Goal: Task Accomplishment & Management: Manage account settings

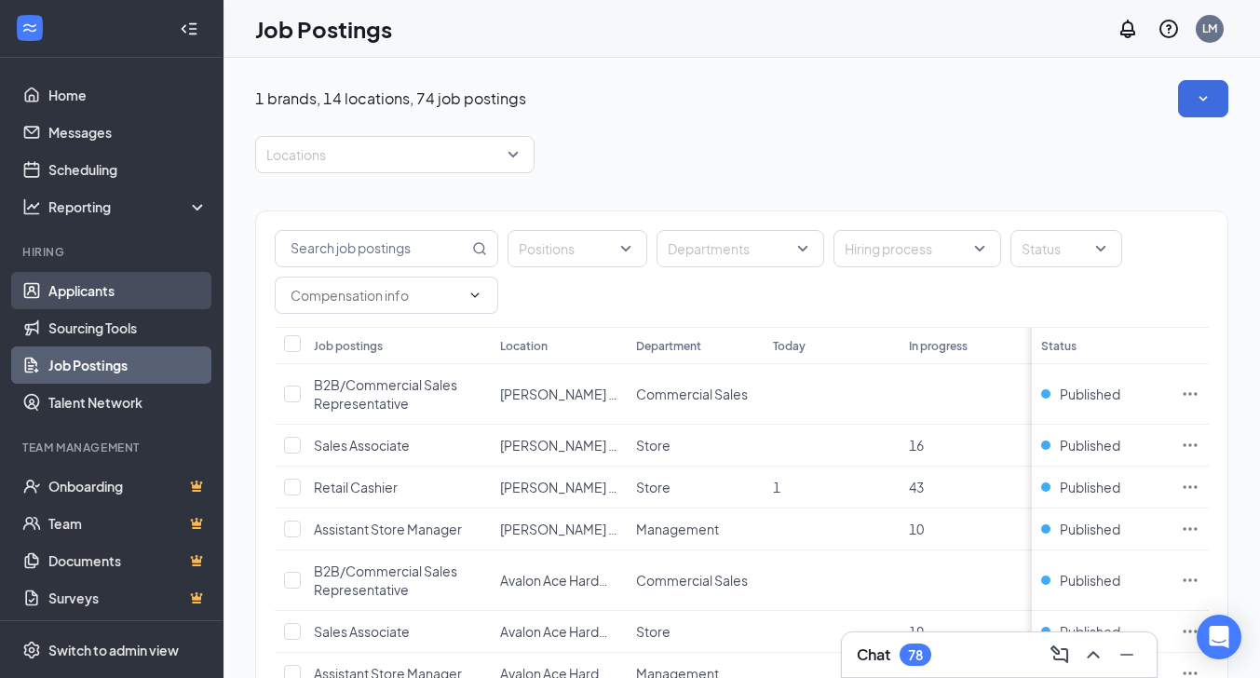
click at [91, 291] on link "Applicants" at bounding box center [127, 290] width 159 height 37
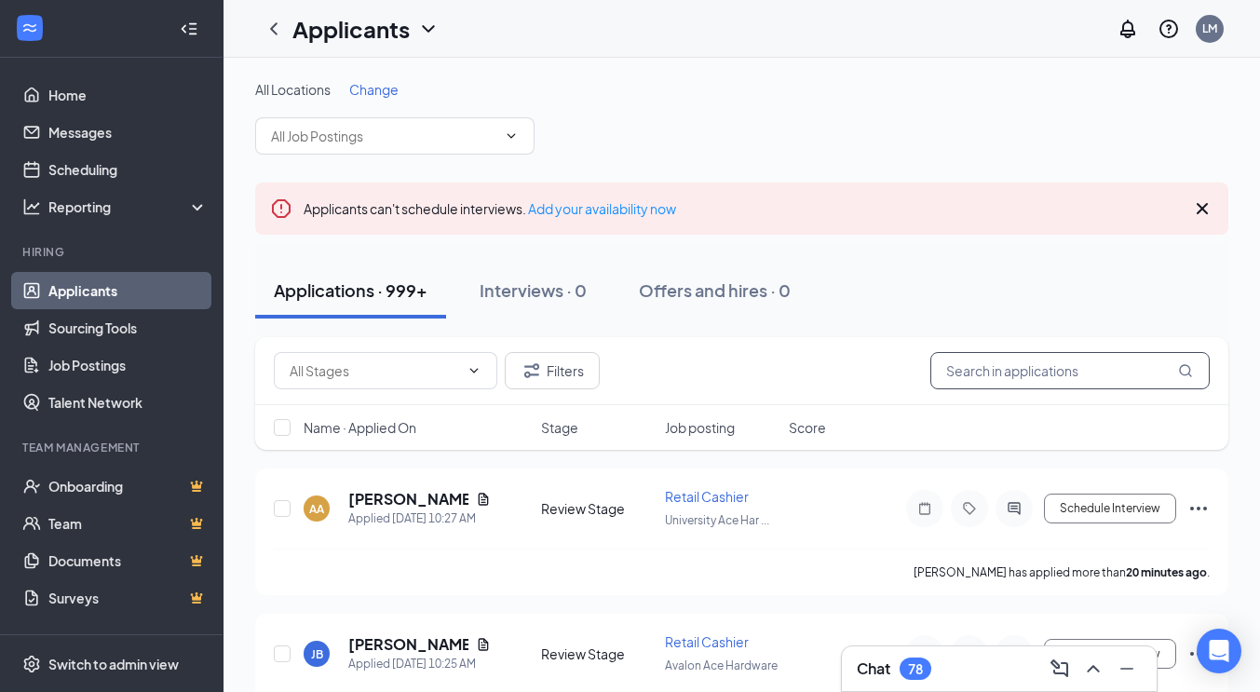
click at [986, 371] on input "text" at bounding box center [1069, 370] width 279 height 37
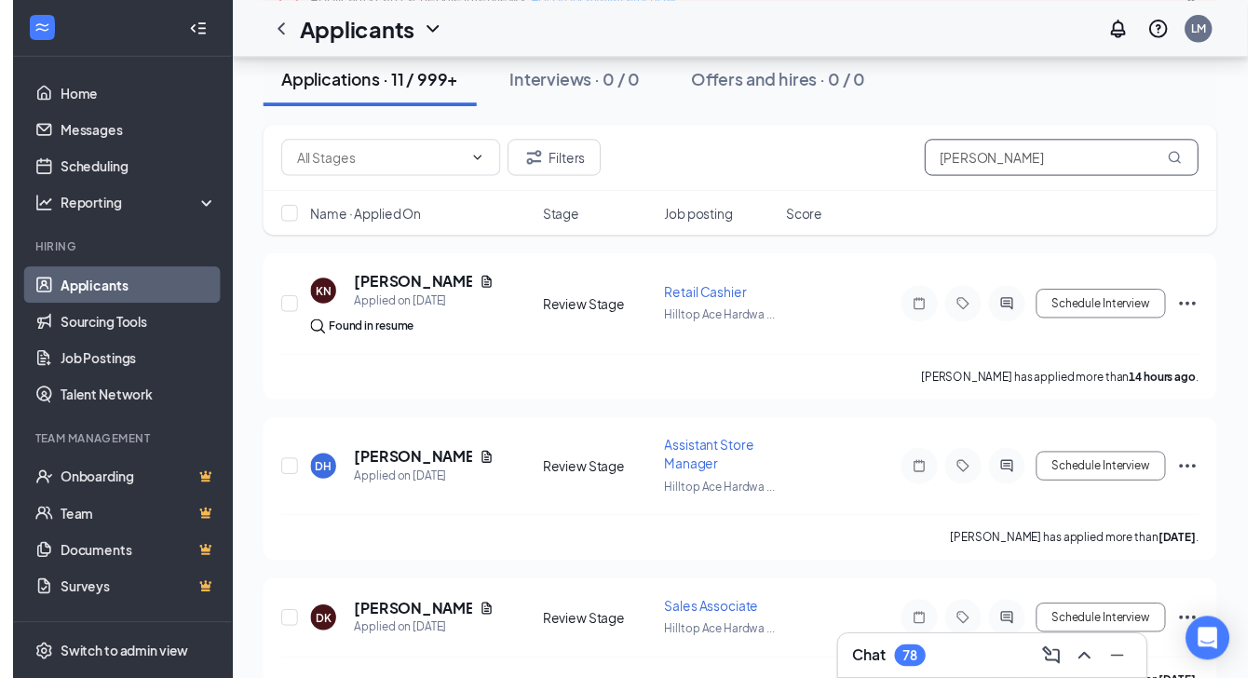
scroll to position [273, 0]
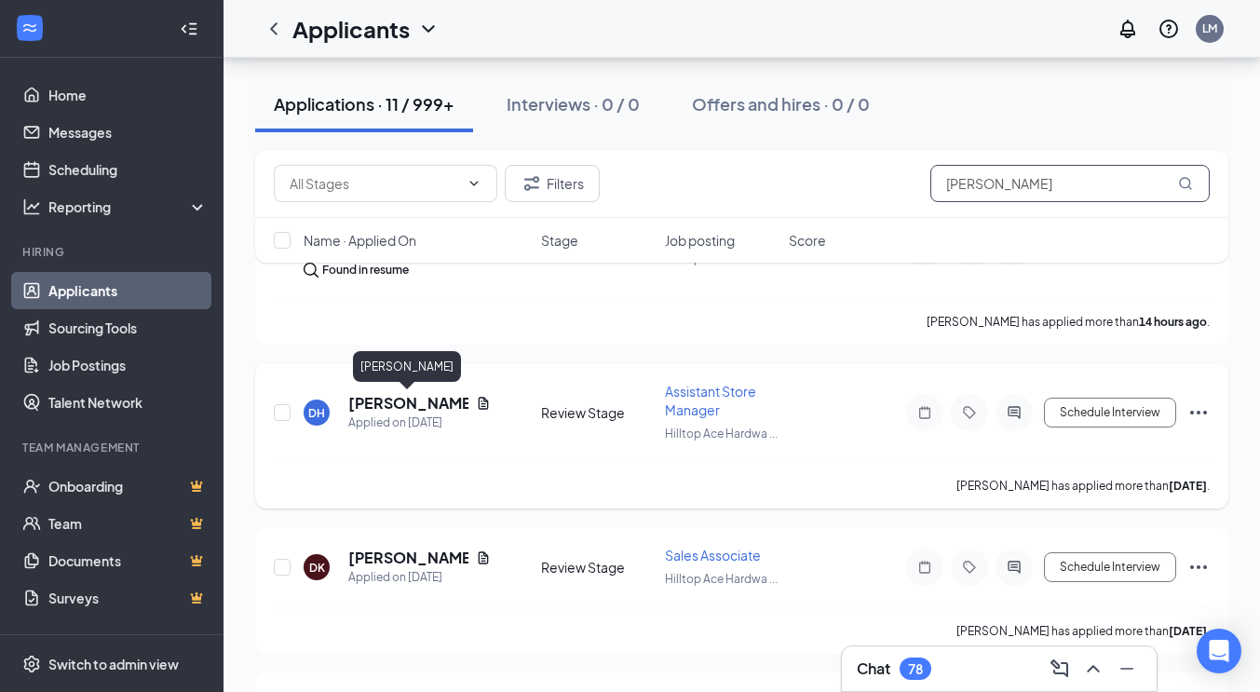
type input "[PERSON_NAME]"
click at [419, 401] on h5 "[PERSON_NAME]" at bounding box center [408, 403] width 120 height 20
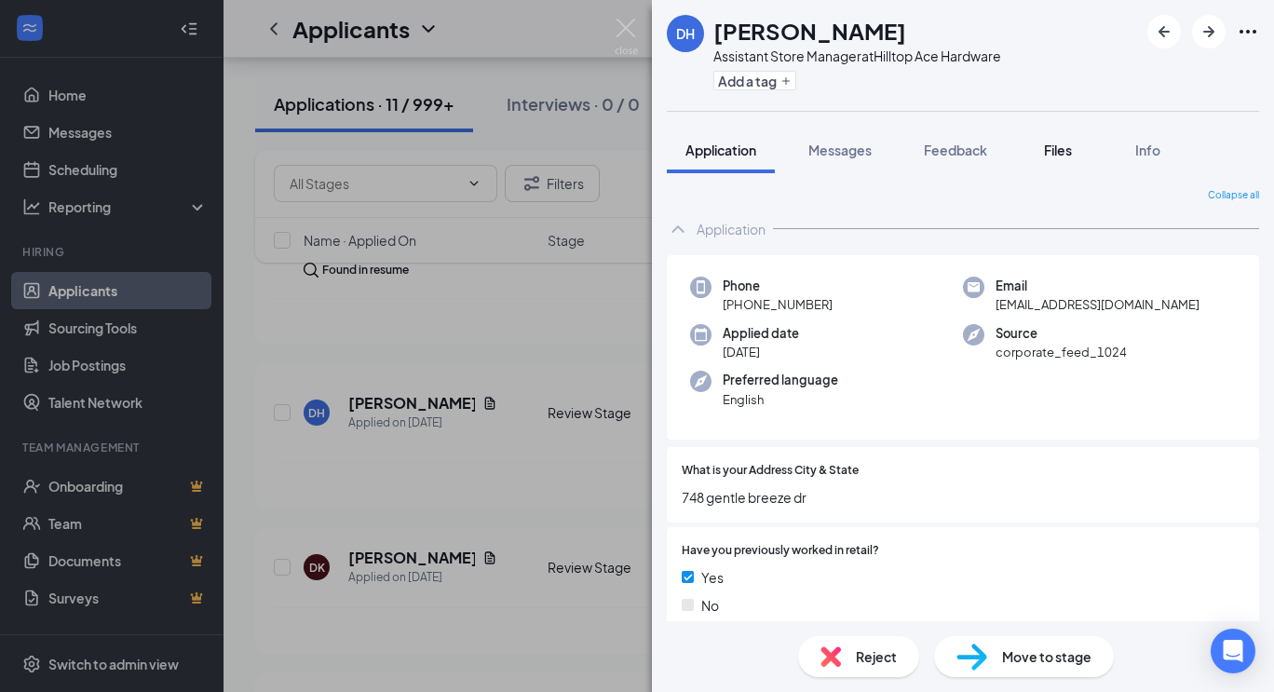
click at [1053, 160] on button "Files" at bounding box center [1057, 150] width 74 height 47
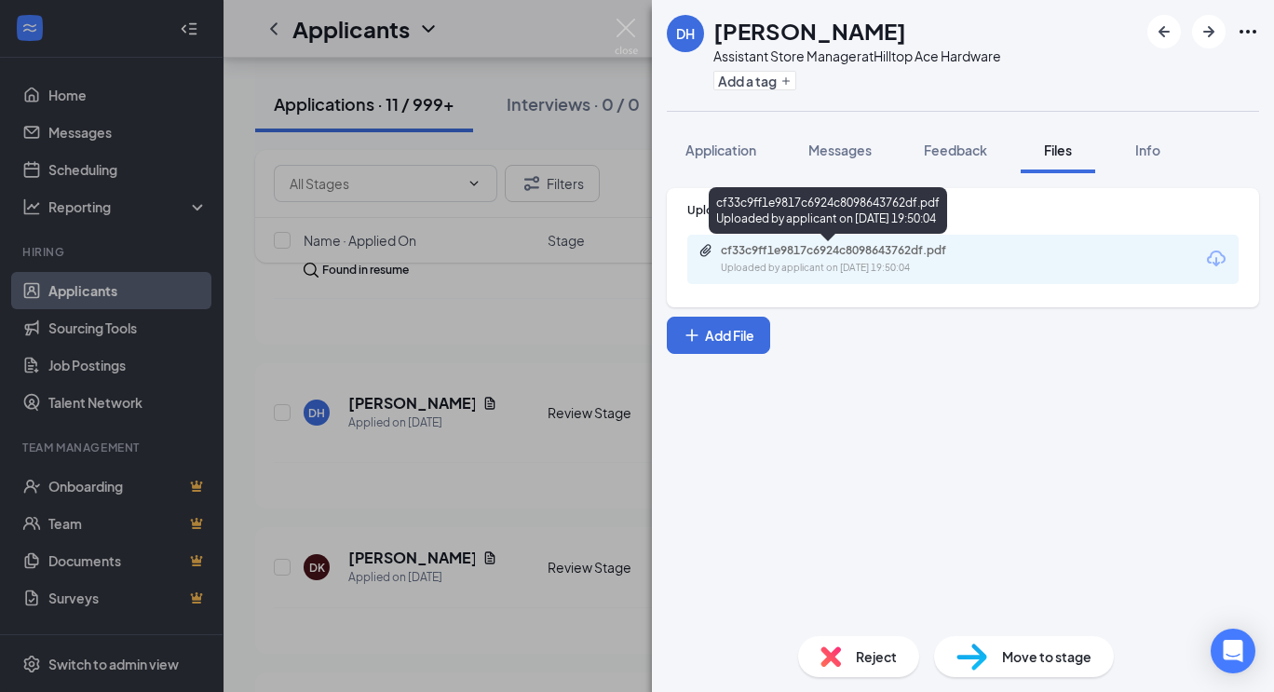
click at [884, 249] on div "cf33c9ff1e9817c6924c8098643762df.pdf" at bounding box center [851, 250] width 261 height 15
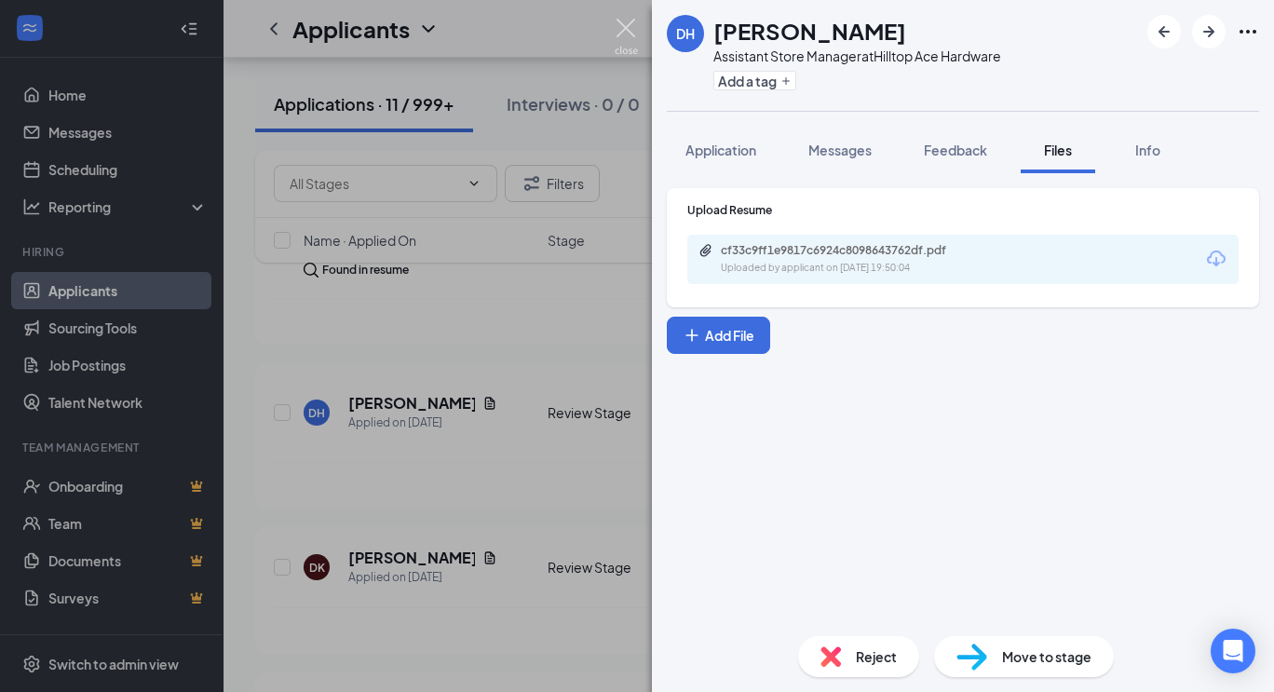
click at [624, 31] on img at bounding box center [625, 37] width 23 height 36
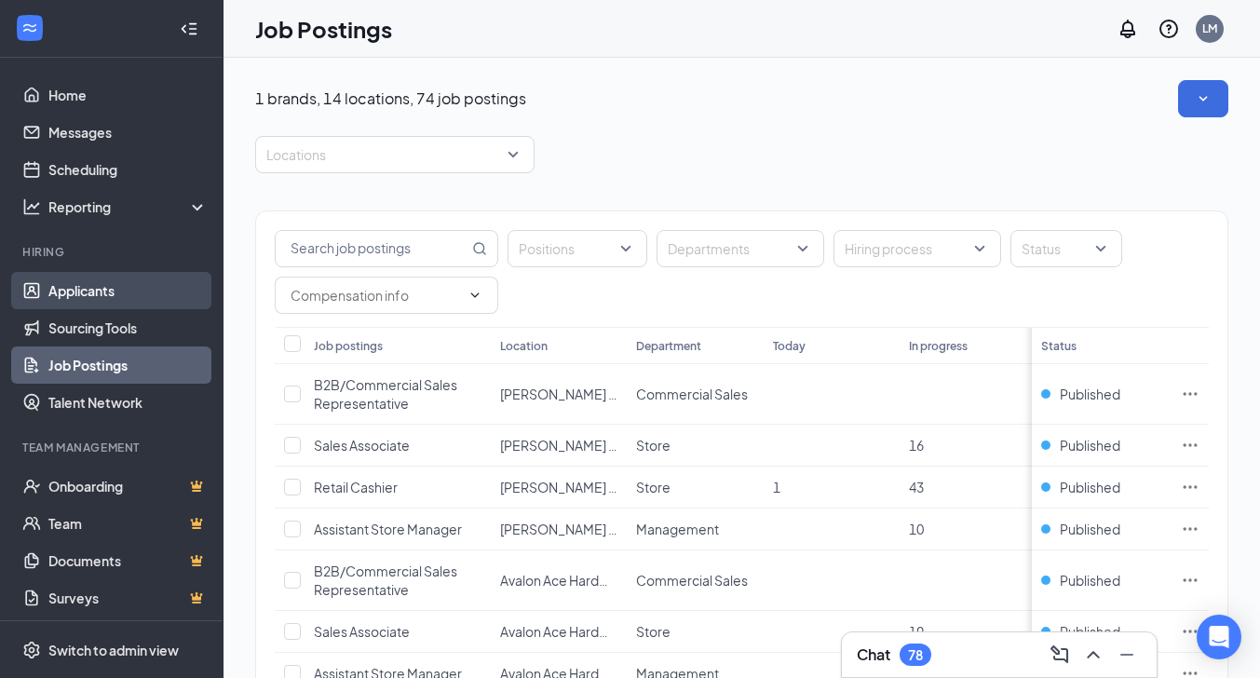
click at [99, 286] on link "Applicants" at bounding box center [127, 290] width 159 height 37
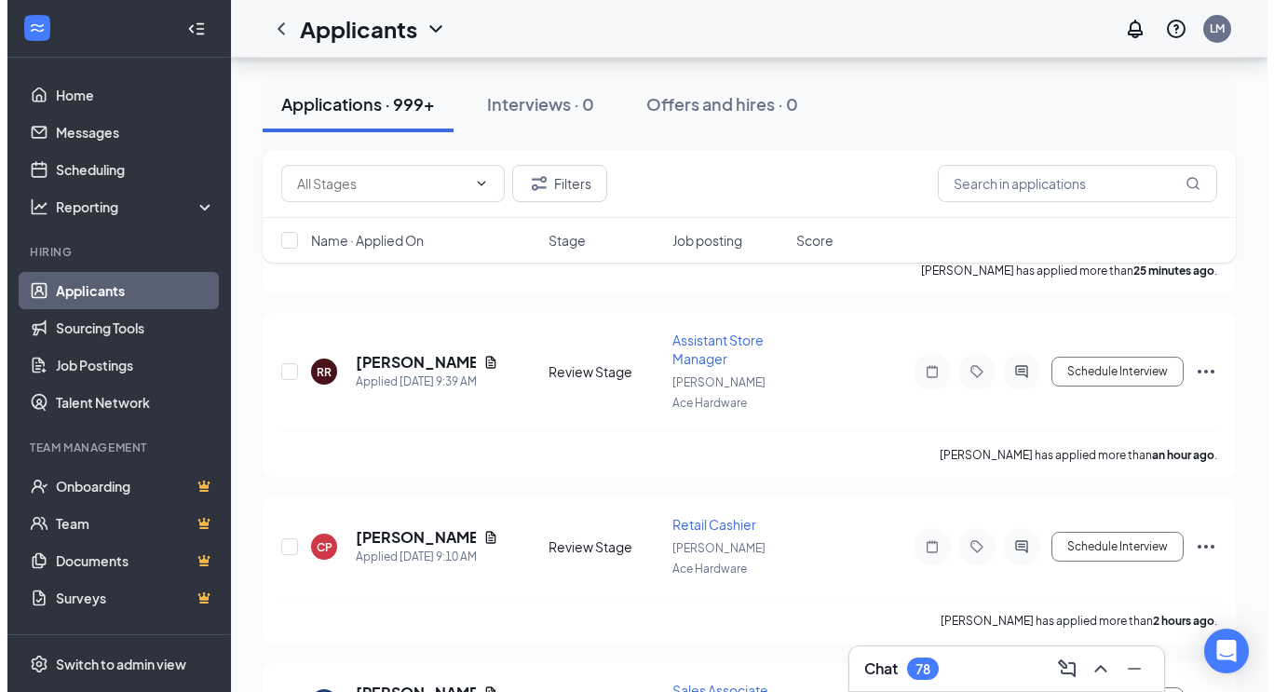
scroll to position [472, 0]
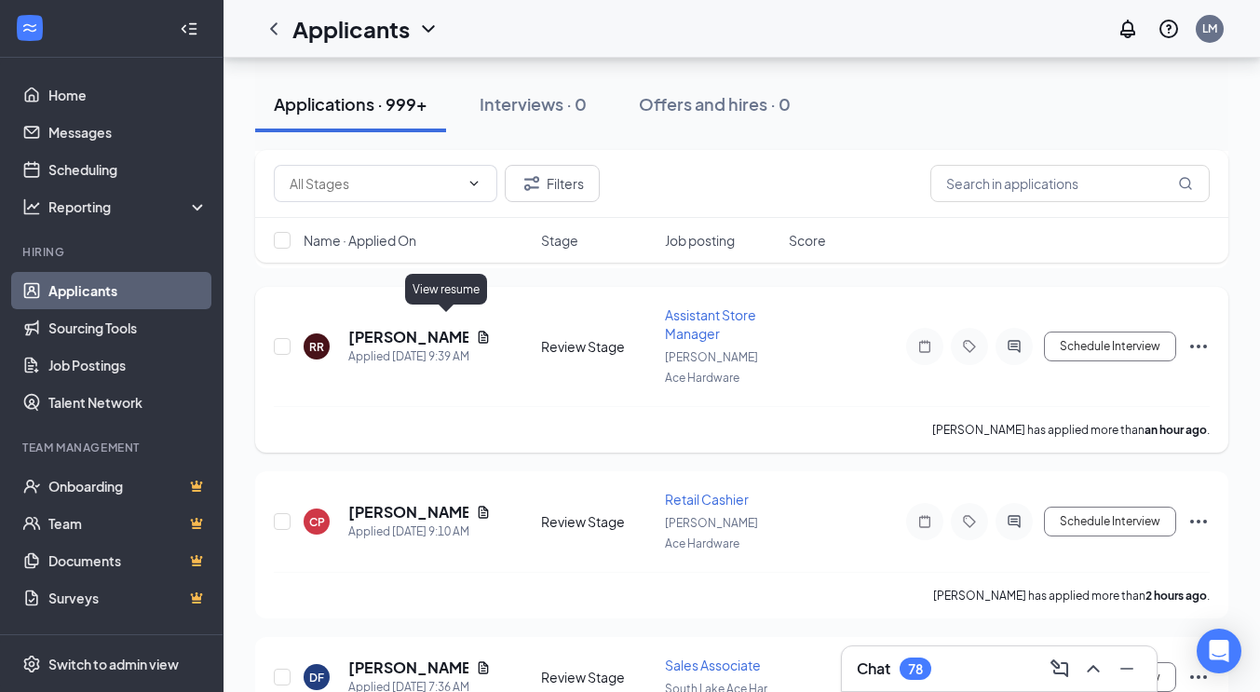
click at [478, 331] on icon "Document" at bounding box center [483, 337] width 10 height 12
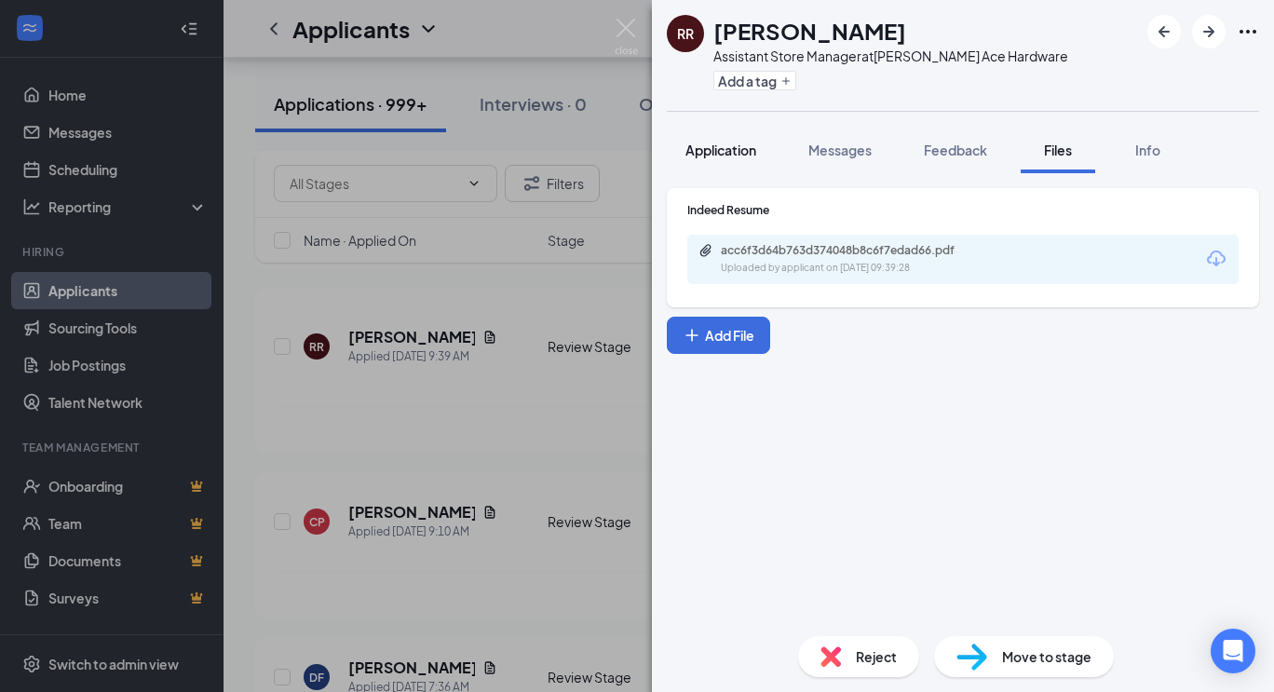
click at [714, 148] on span "Application" at bounding box center [720, 150] width 71 height 17
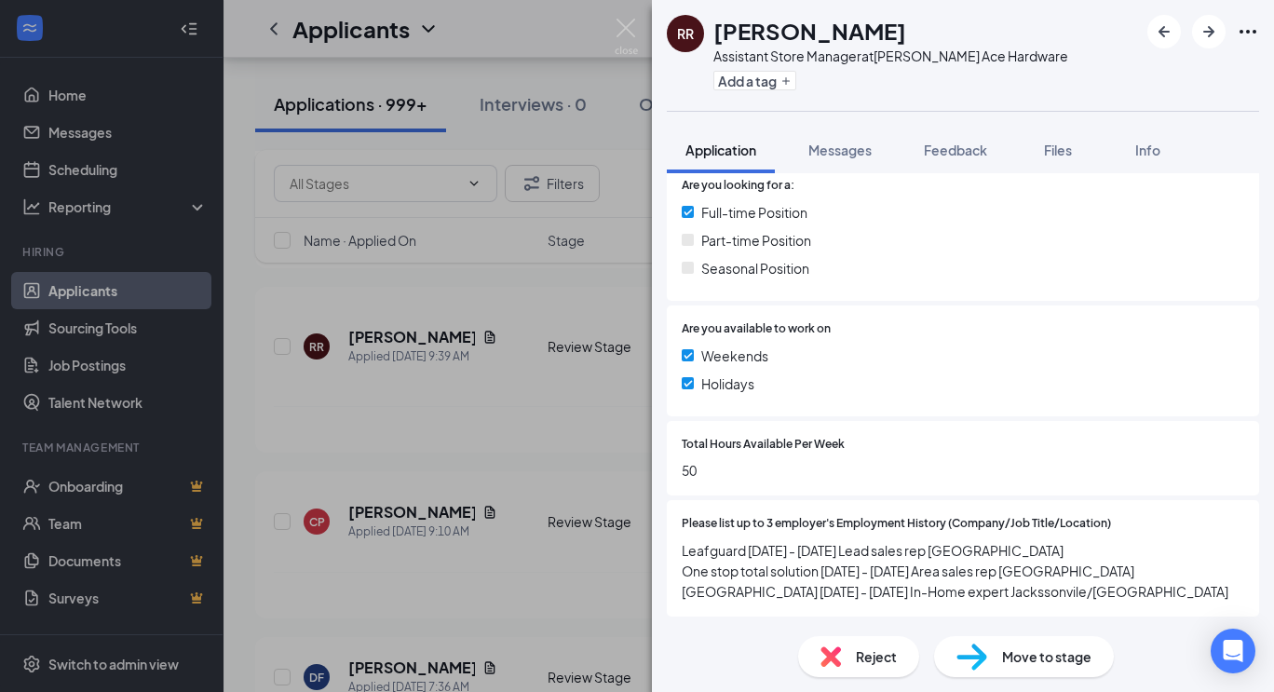
scroll to position [334, 0]
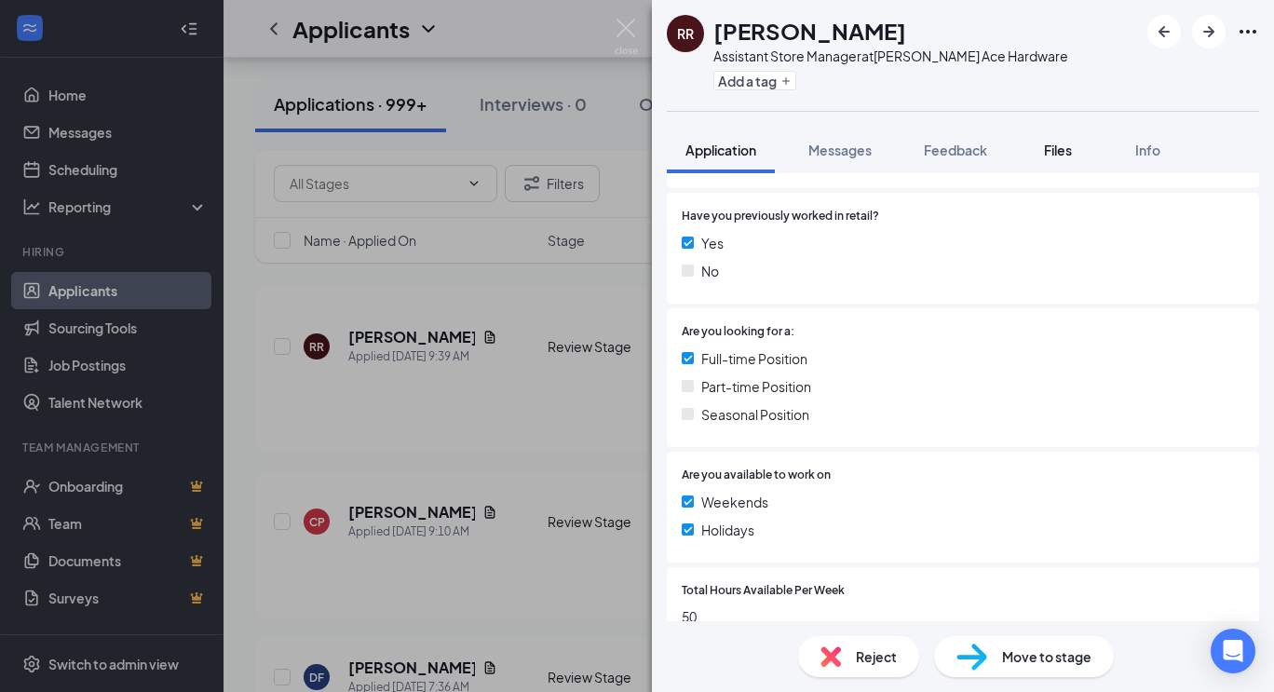
click at [1048, 146] on span "Files" at bounding box center [1058, 150] width 28 height 17
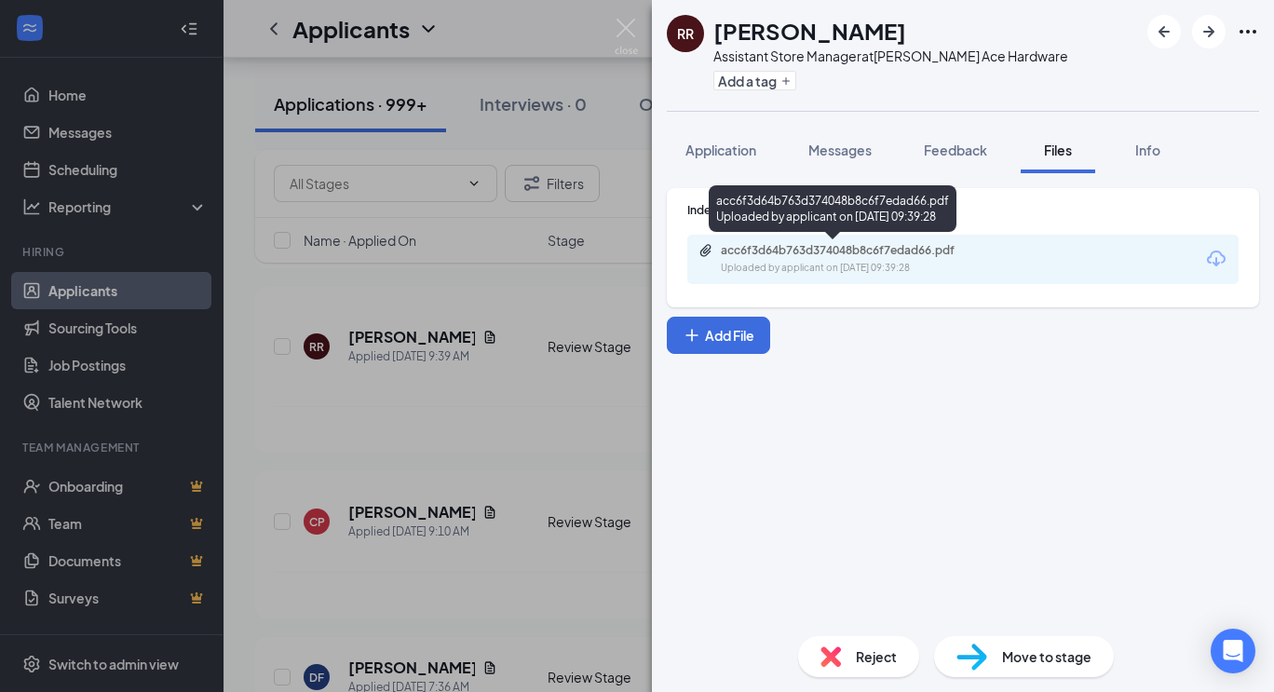
click at [789, 247] on div "acc6f3d64b763d374048b8c6f7edad66.pdf" at bounding box center [851, 250] width 261 height 15
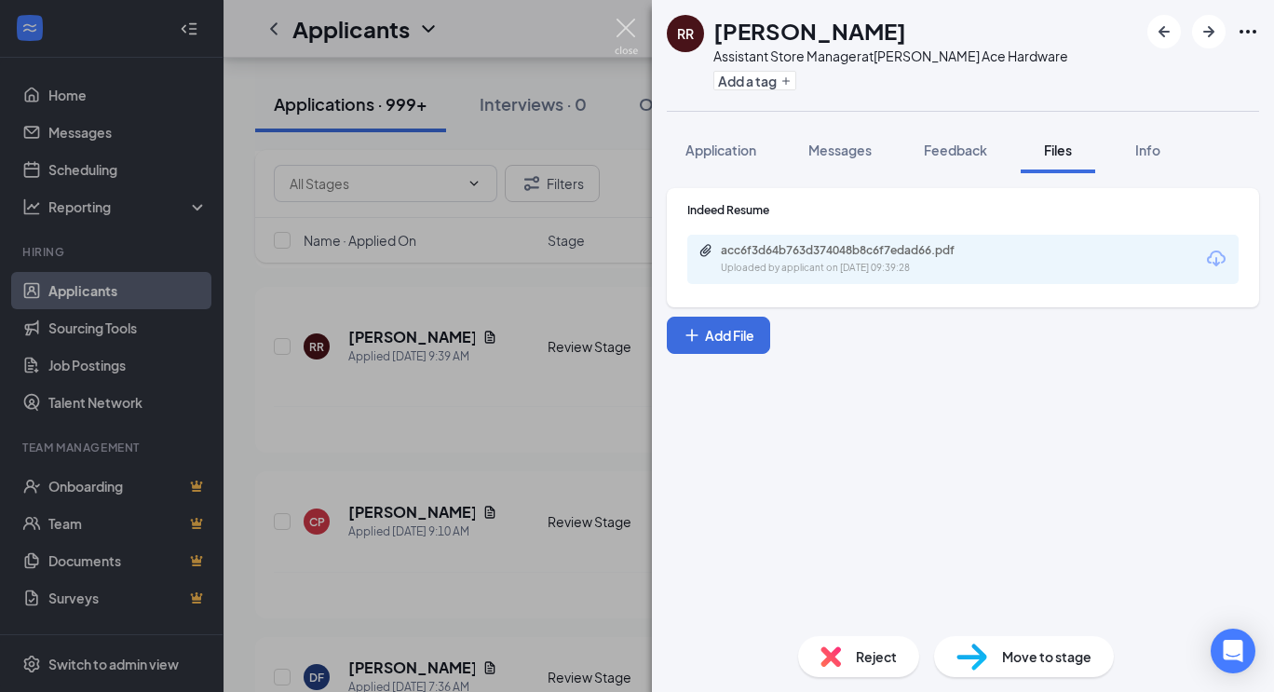
click at [627, 21] on img at bounding box center [625, 37] width 23 height 36
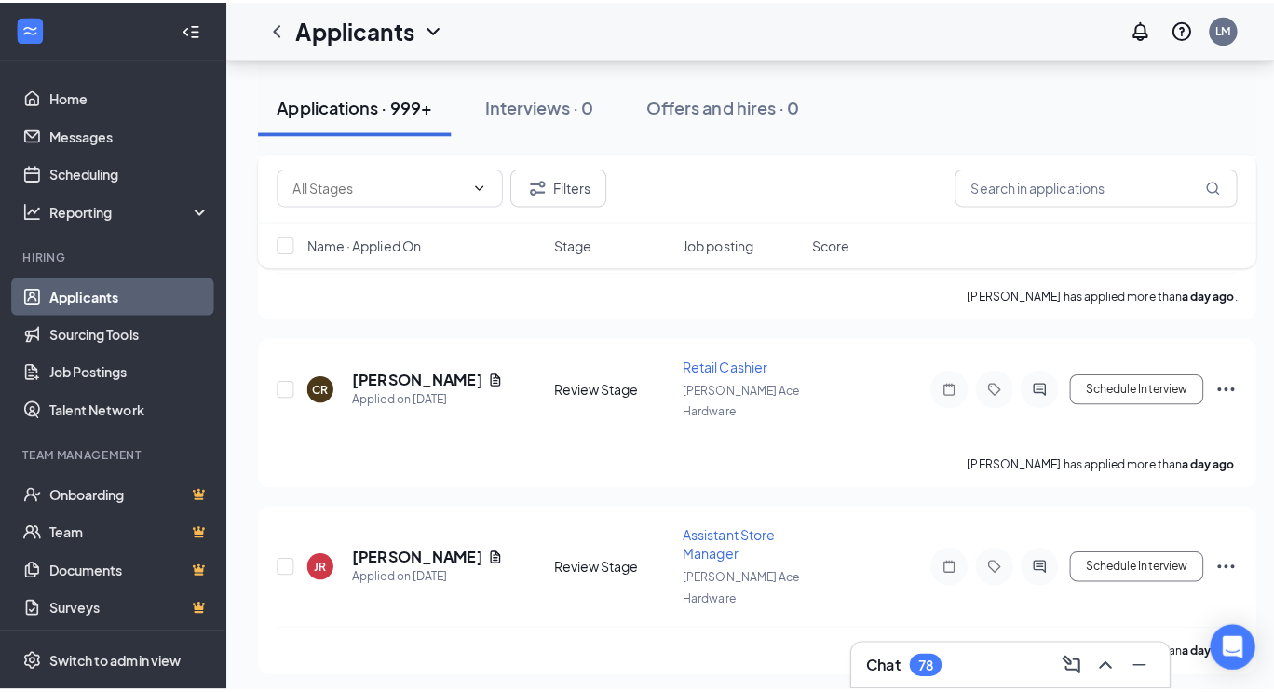
scroll to position [4731, 0]
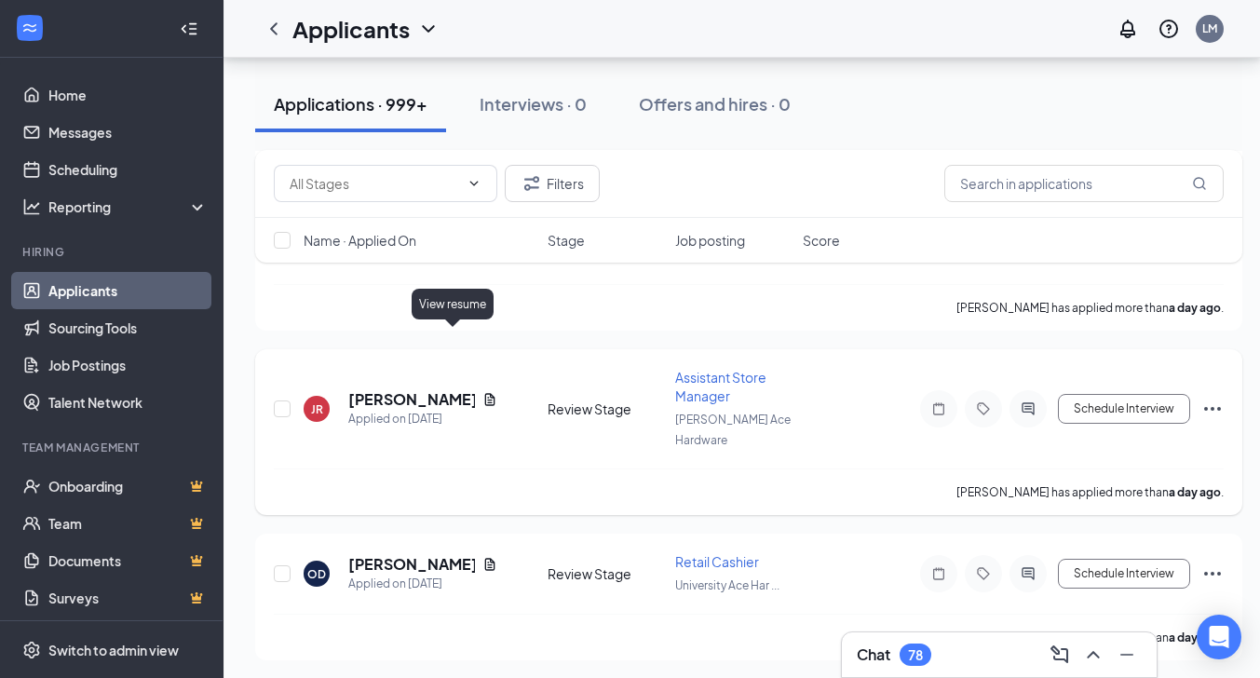
click at [482, 392] on icon "Document" at bounding box center [489, 399] width 15 height 15
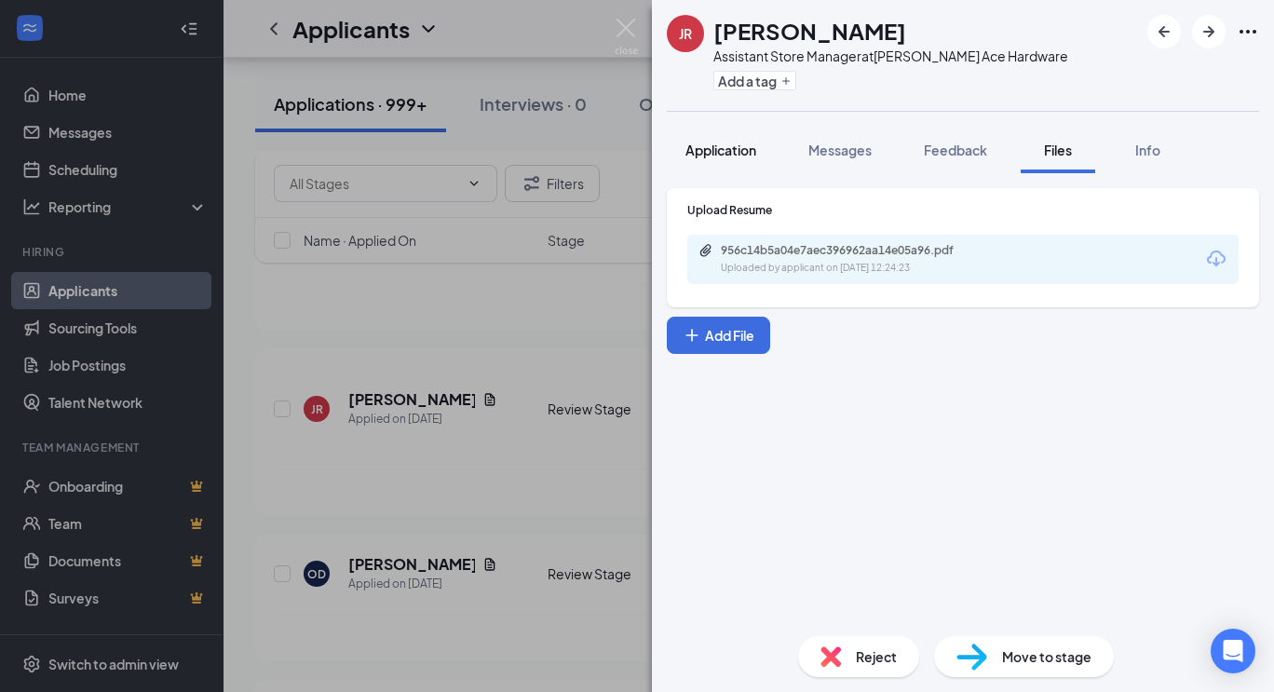
click at [711, 148] on span "Application" at bounding box center [720, 150] width 71 height 17
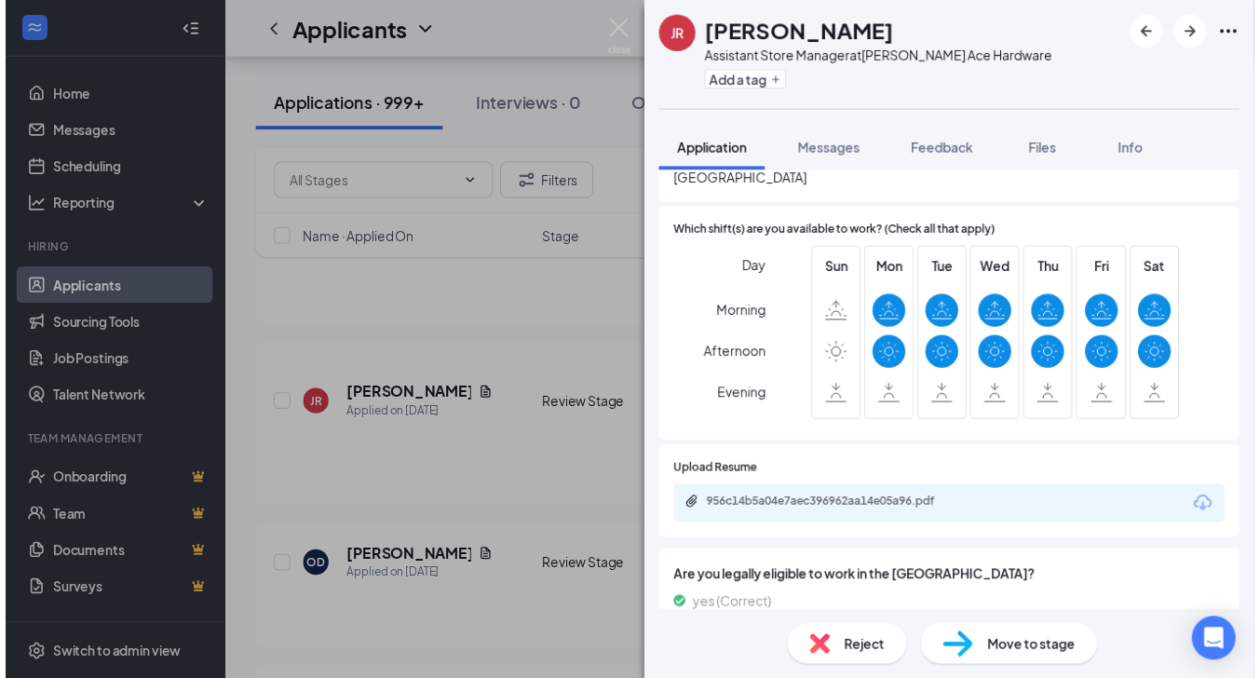
scroll to position [870, 0]
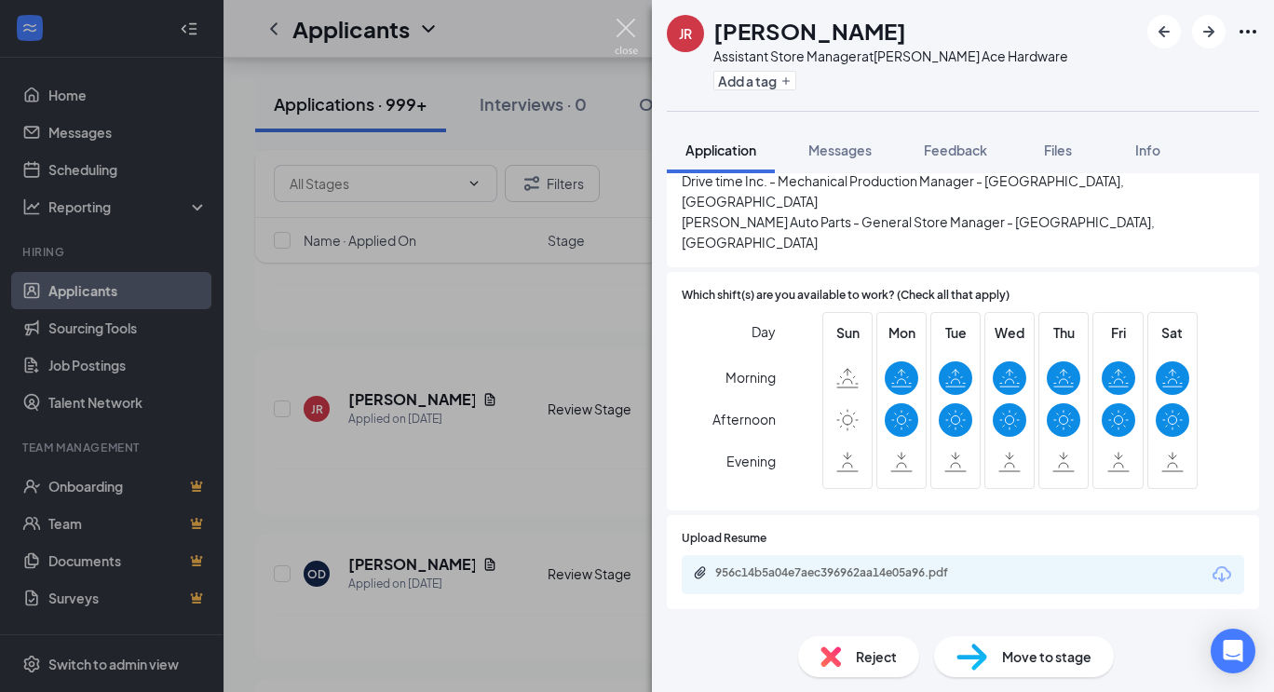
click at [620, 23] on img at bounding box center [625, 37] width 23 height 36
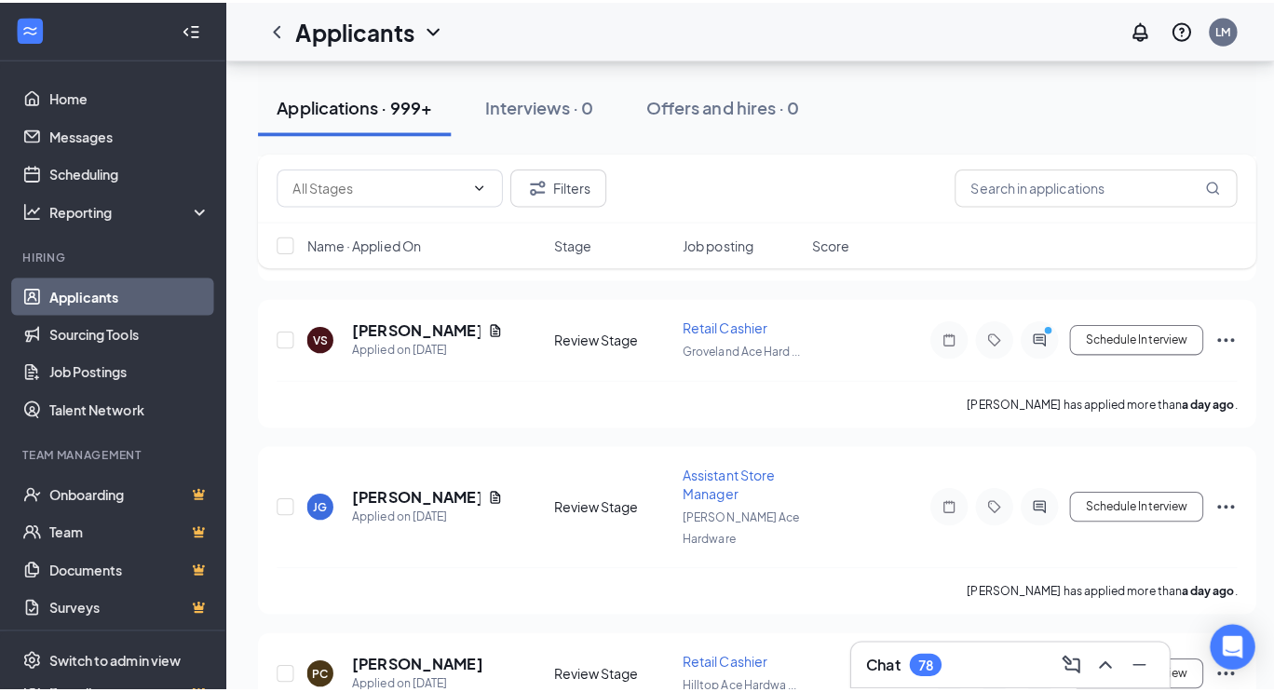
scroll to position [6511, 0]
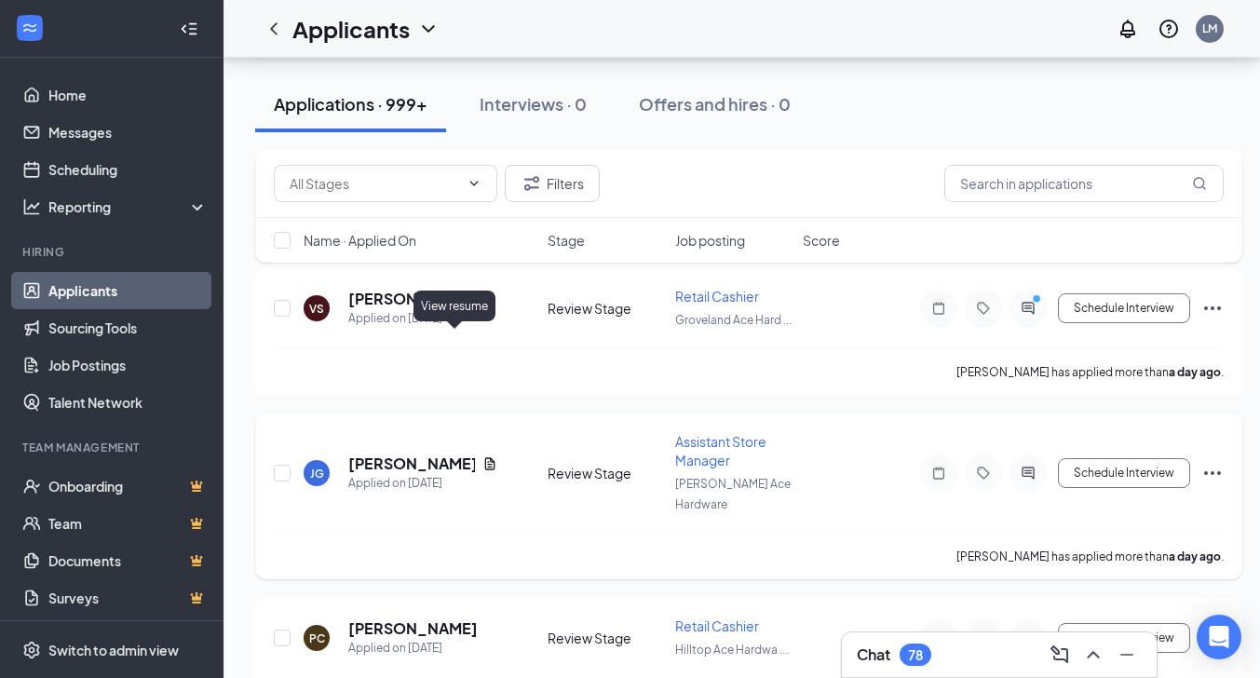
click at [485, 457] on icon "Document" at bounding box center [490, 463] width 10 height 12
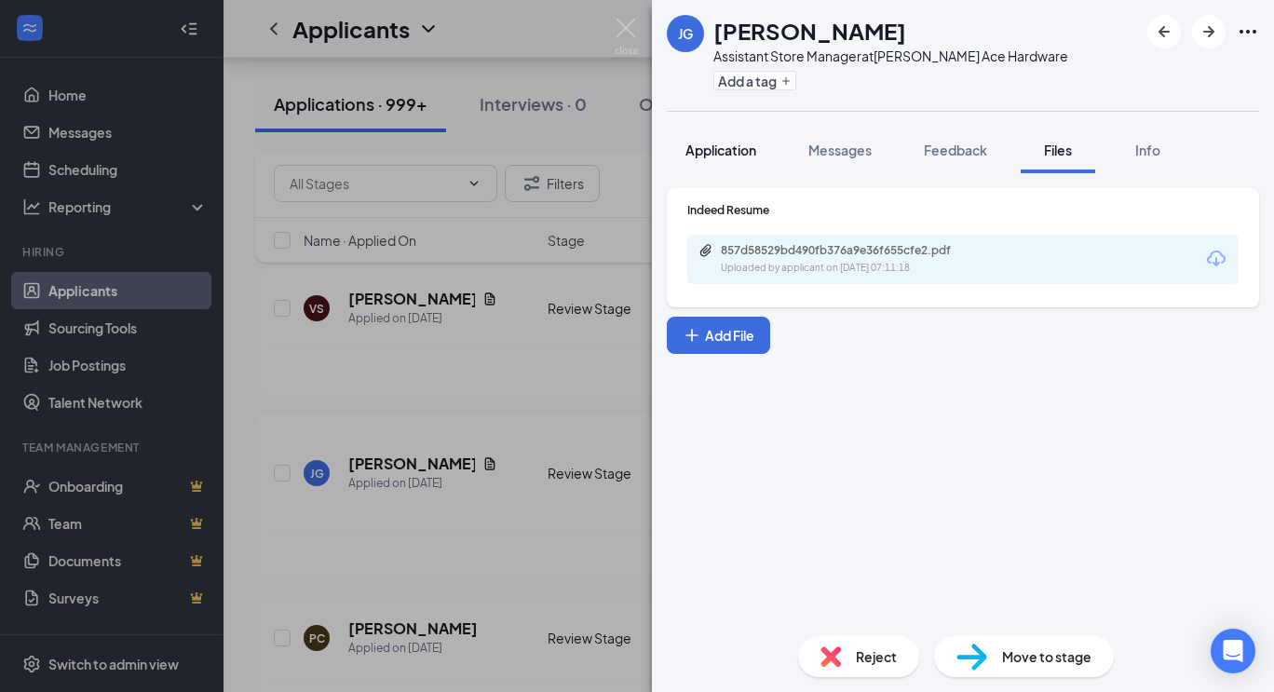
click at [730, 144] on span "Application" at bounding box center [720, 150] width 71 height 17
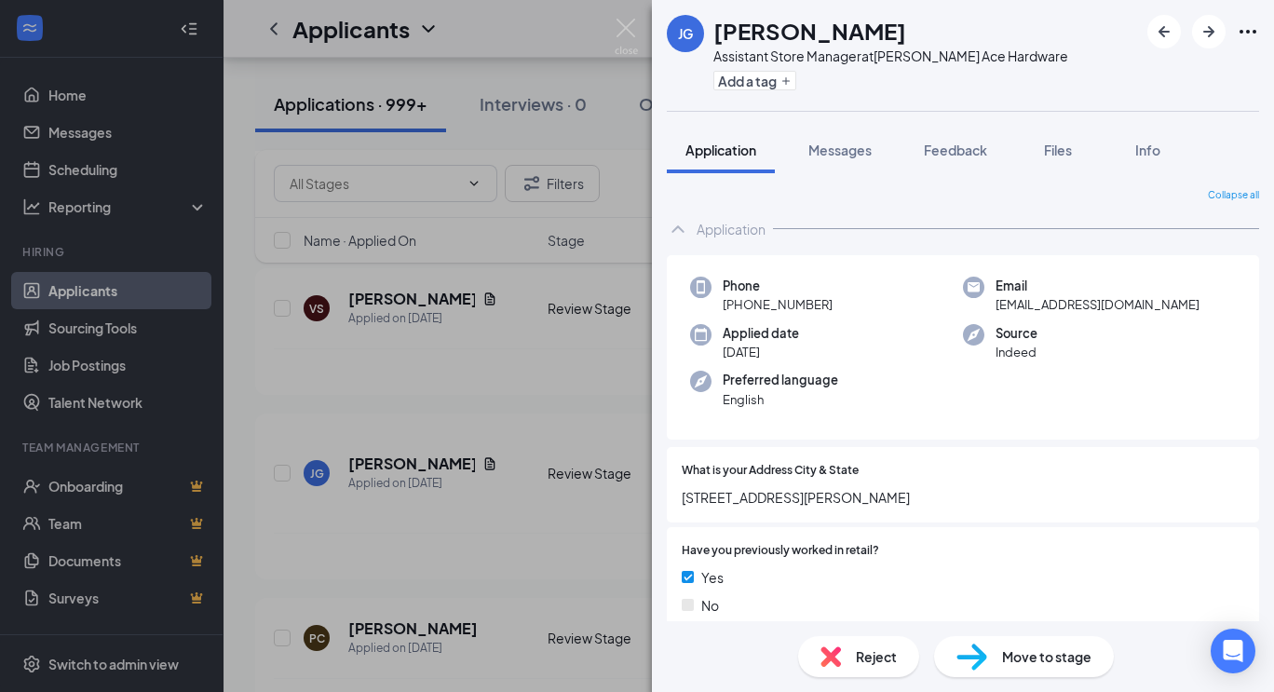
click at [730, 144] on span "Application" at bounding box center [720, 150] width 71 height 17
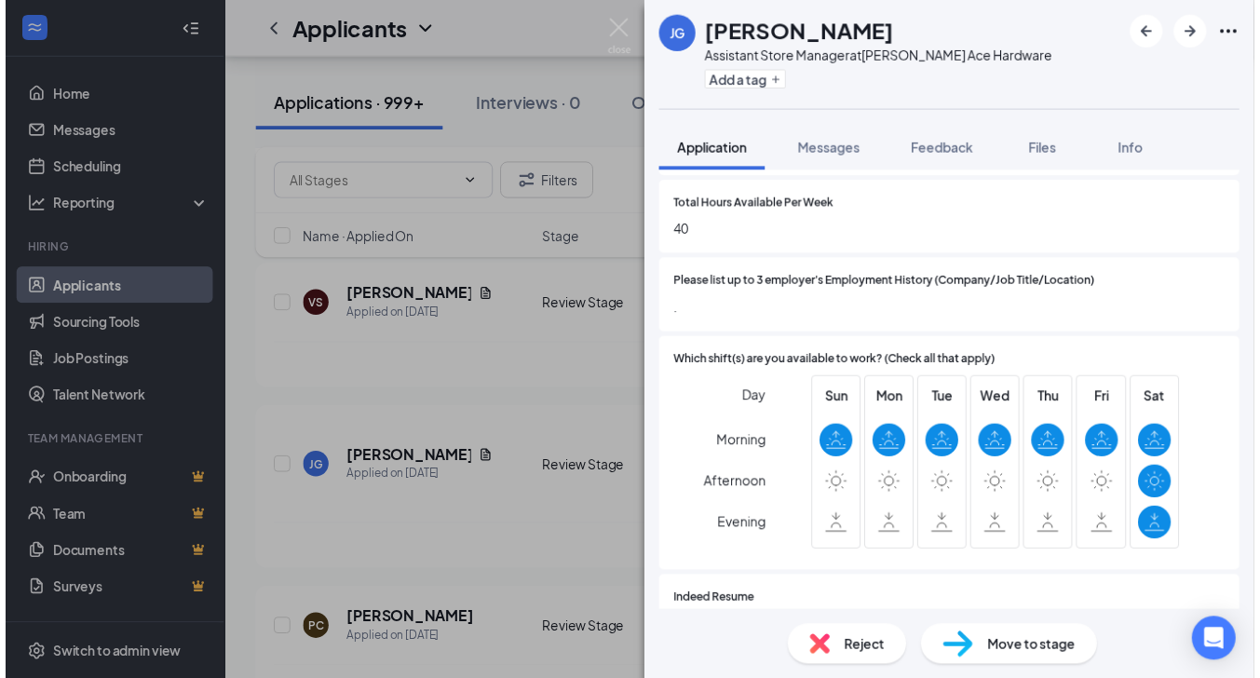
scroll to position [695, 0]
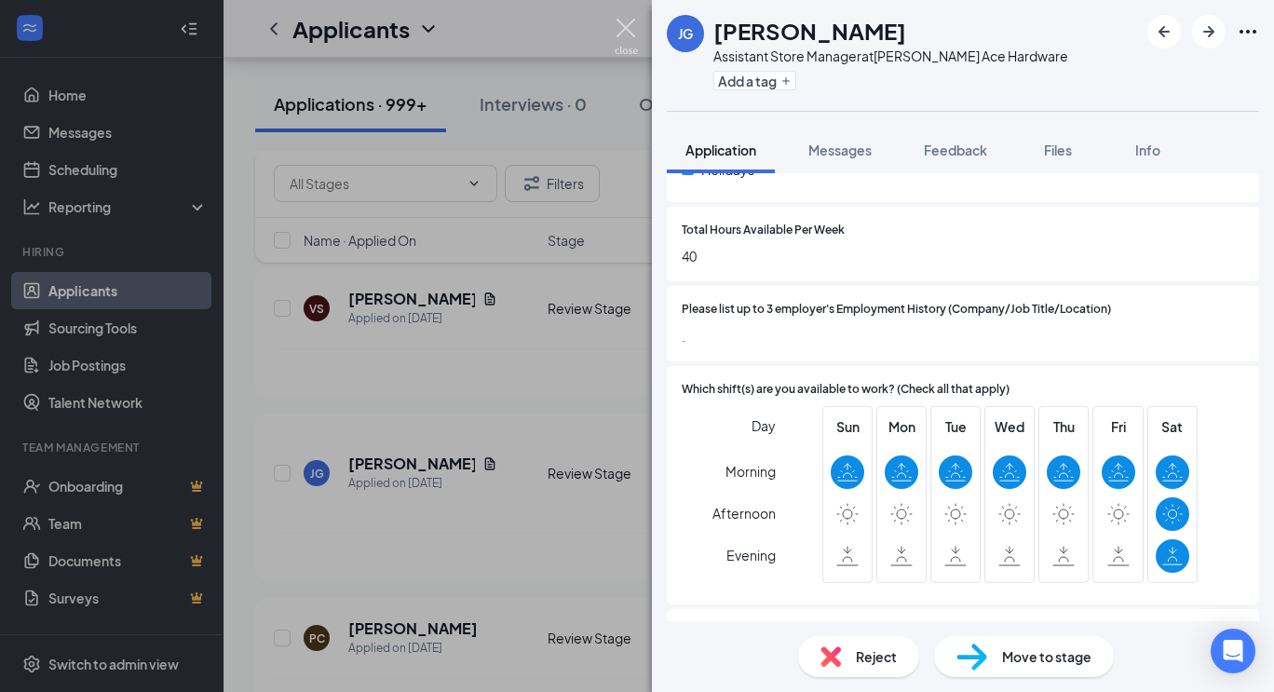
click at [627, 26] on img at bounding box center [625, 37] width 23 height 36
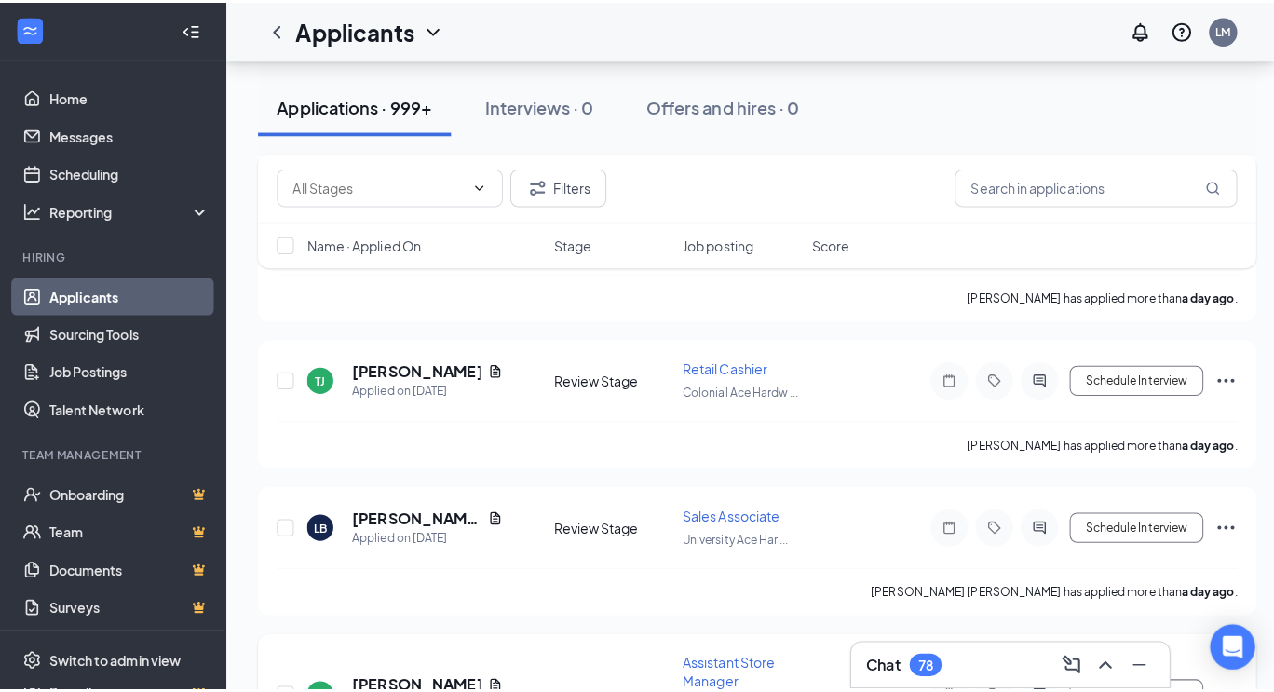
scroll to position [7106, 0]
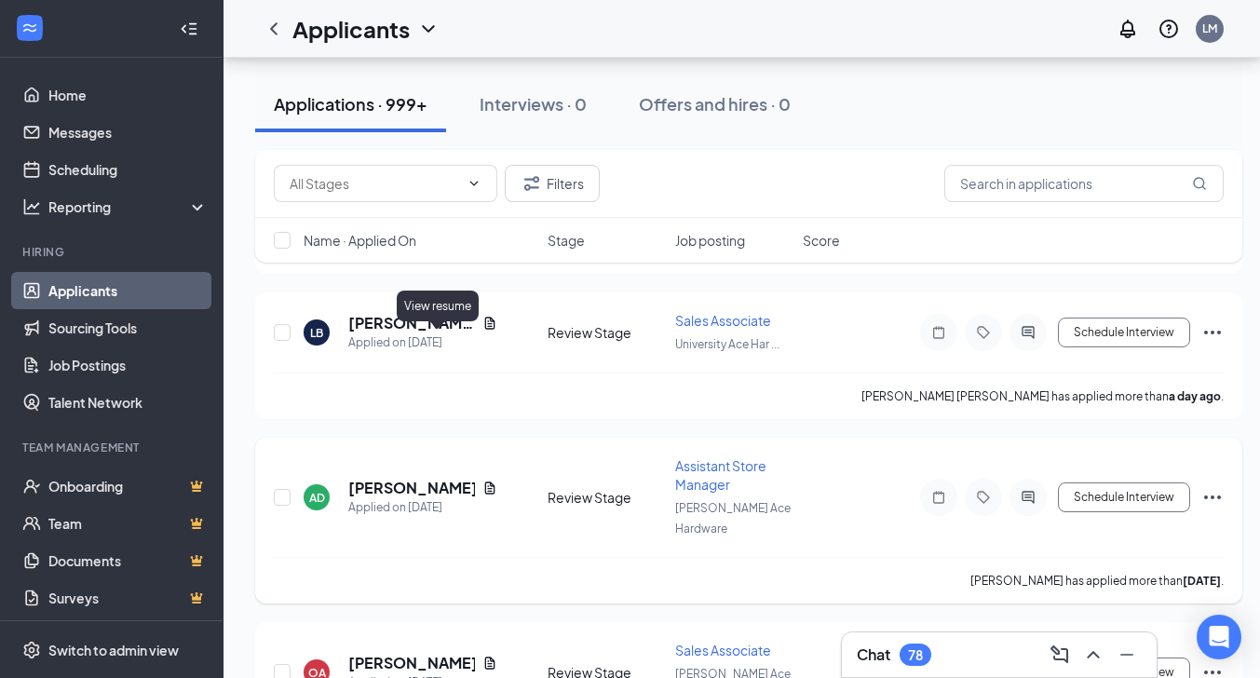
click at [482, 480] on icon "Document" at bounding box center [489, 487] width 15 height 15
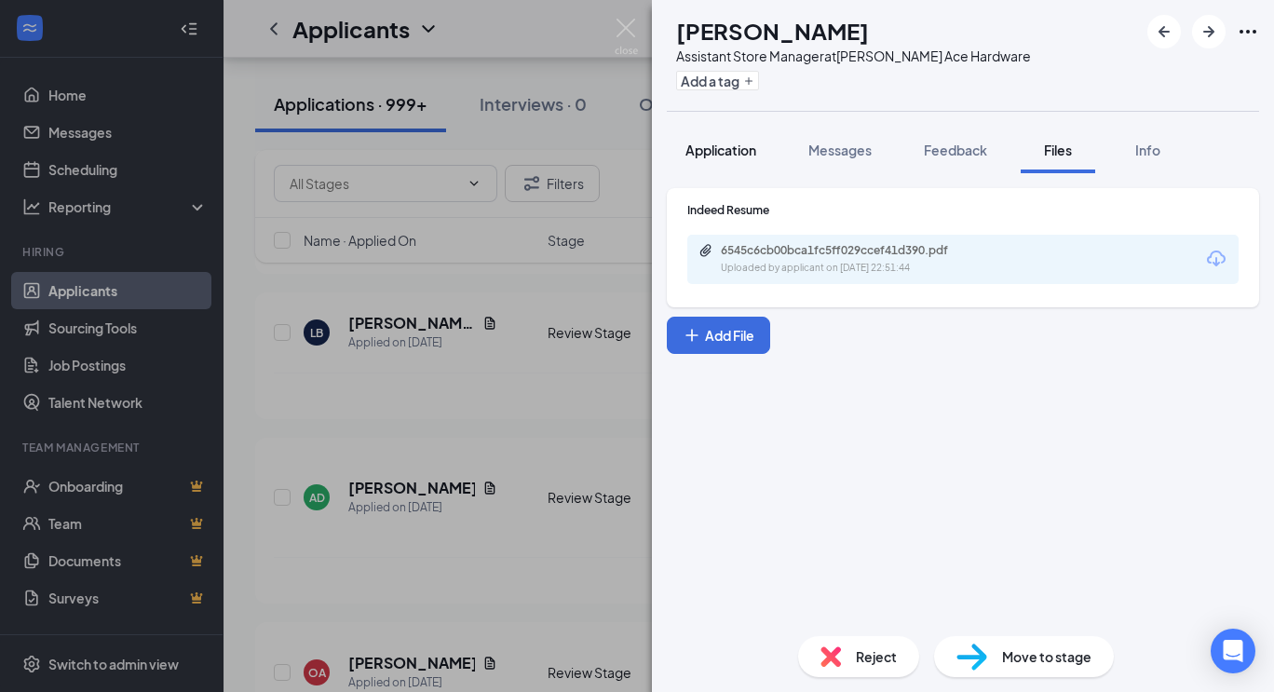
click at [724, 148] on span "Application" at bounding box center [720, 150] width 71 height 17
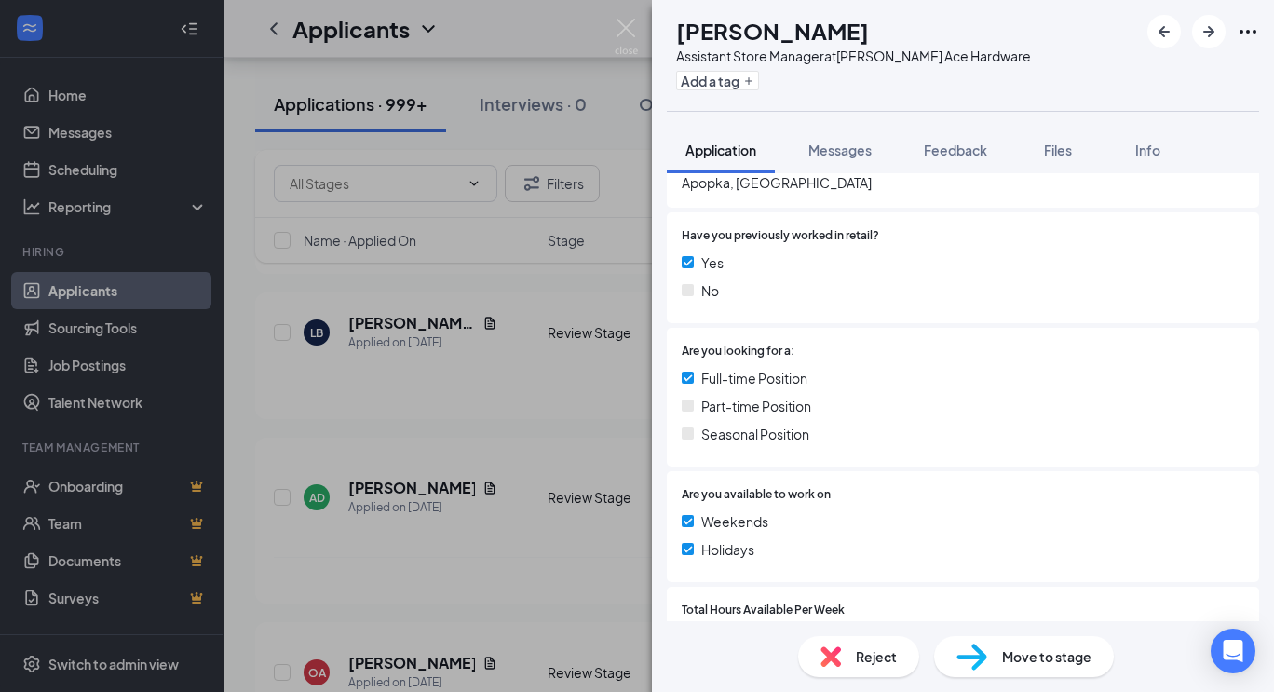
scroll to position [193, 0]
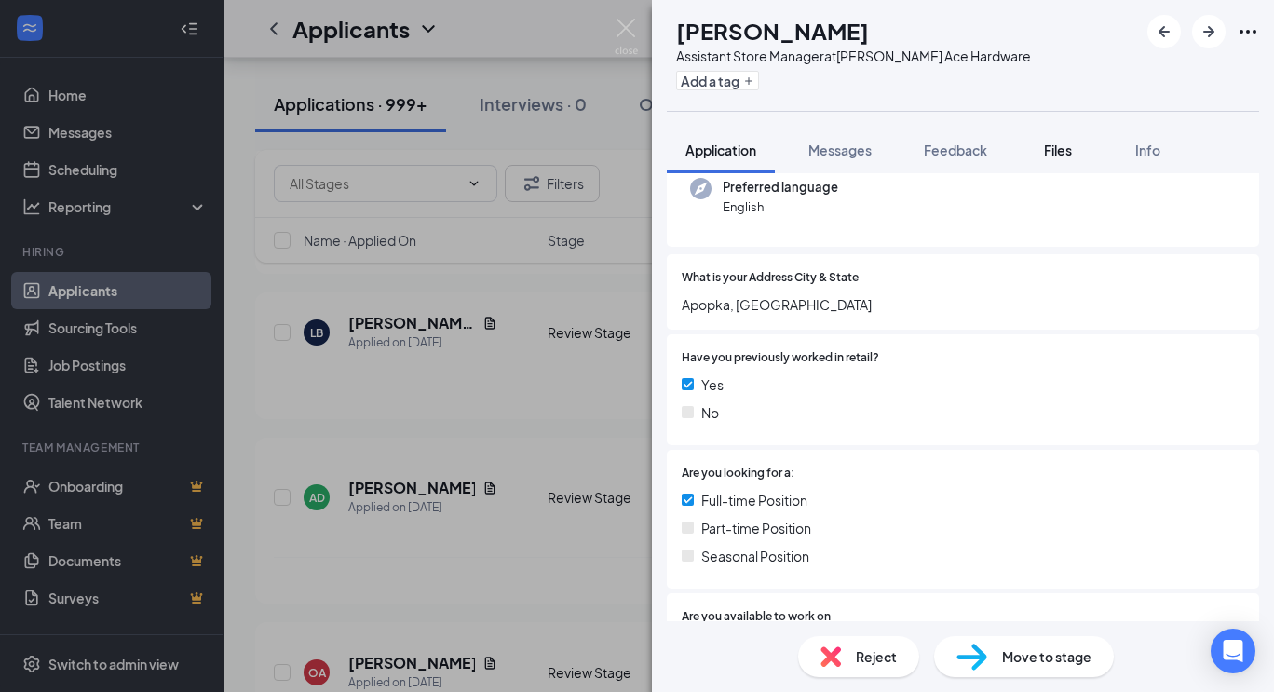
click at [1051, 149] on span "Files" at bounding box center [1058, 150] width 28 height 17
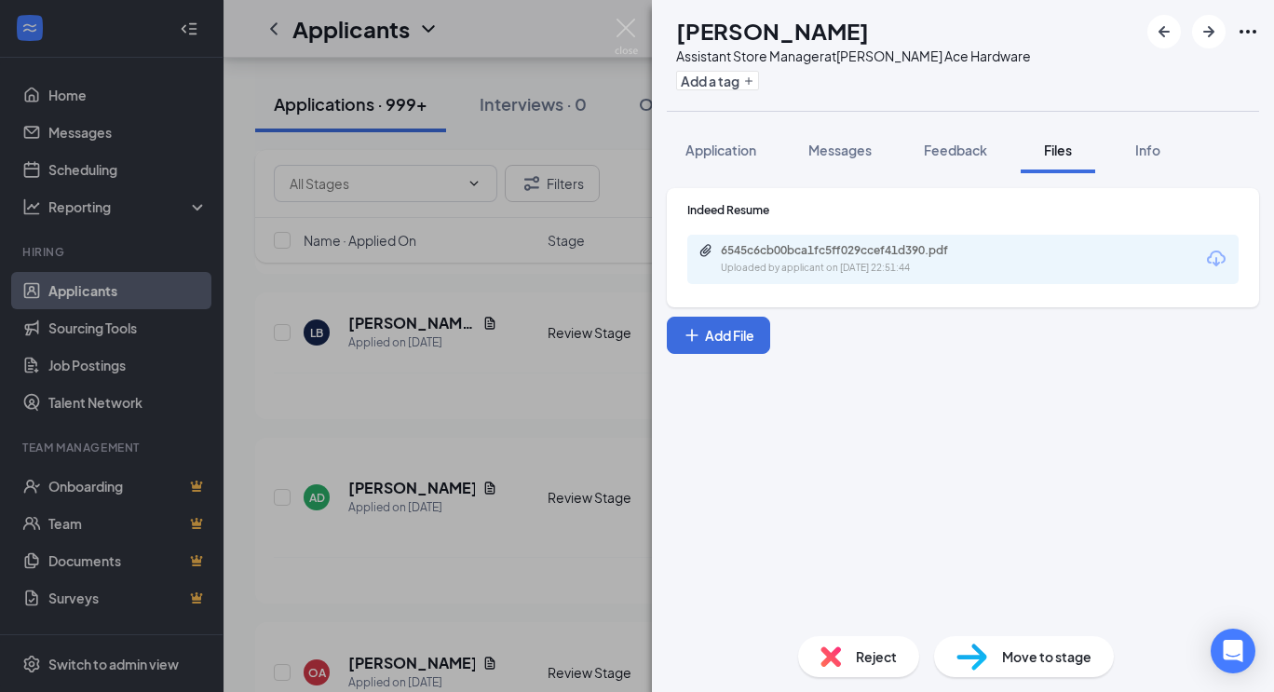
click at [845, 247] on div "6545c6cb00bca1fc5ff029ccef41d390.pdf" at bounding box center [851, 250] width 261 height 15
click at [626, 30] on img at bounding box center [625, 37] width 23 height 36
click at [627, 31] on div "Applicants LM" at bounding box center [748, 29] width 1050 height 58
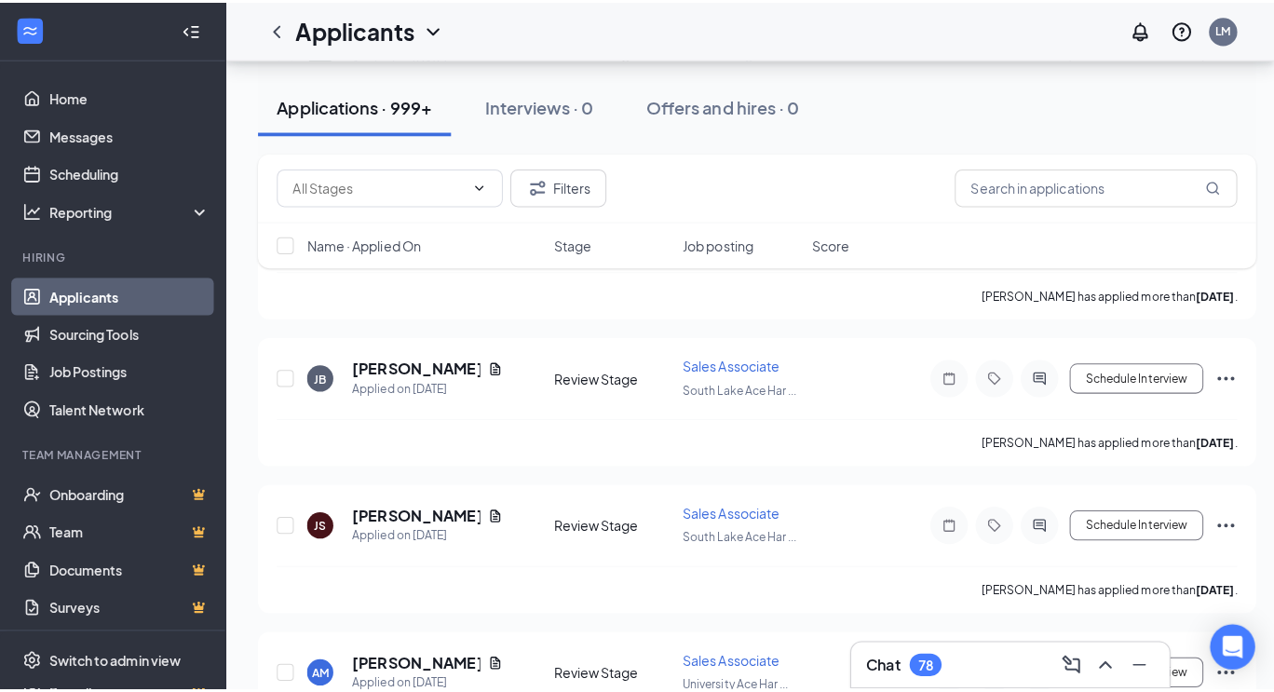
scroll to position [9404, 0]
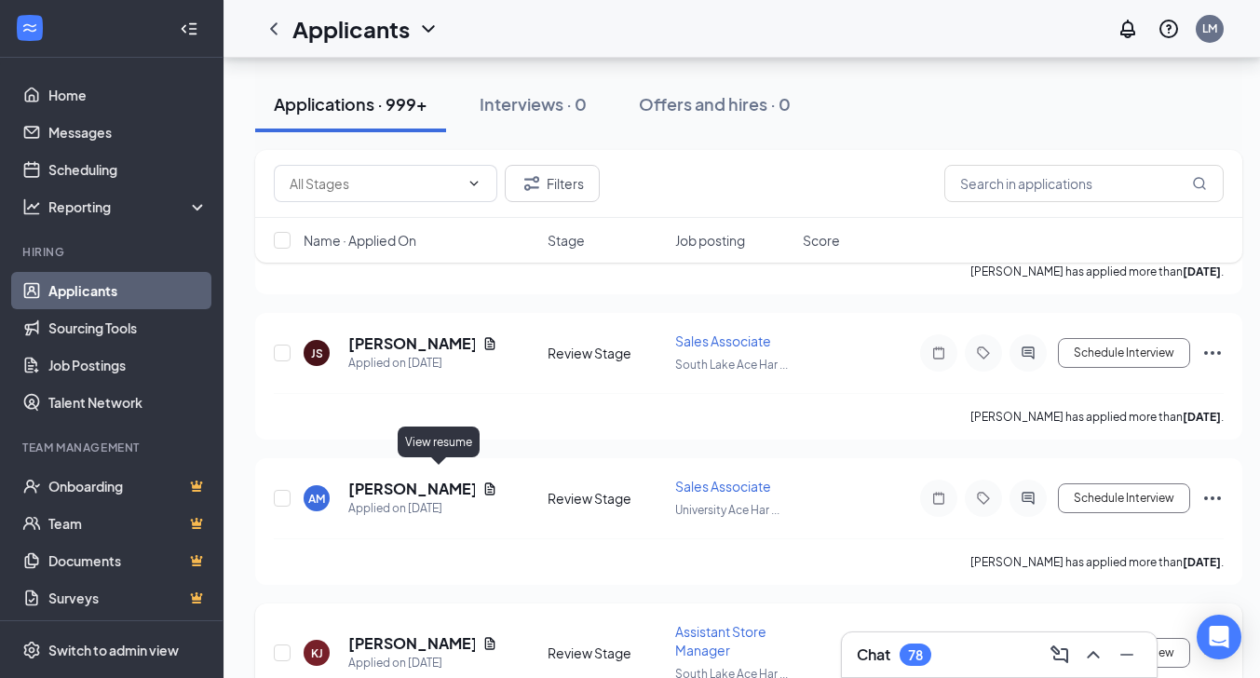
click at [482, 636] on icon "Document" at bounding box center [489, 643] width 15 height 15
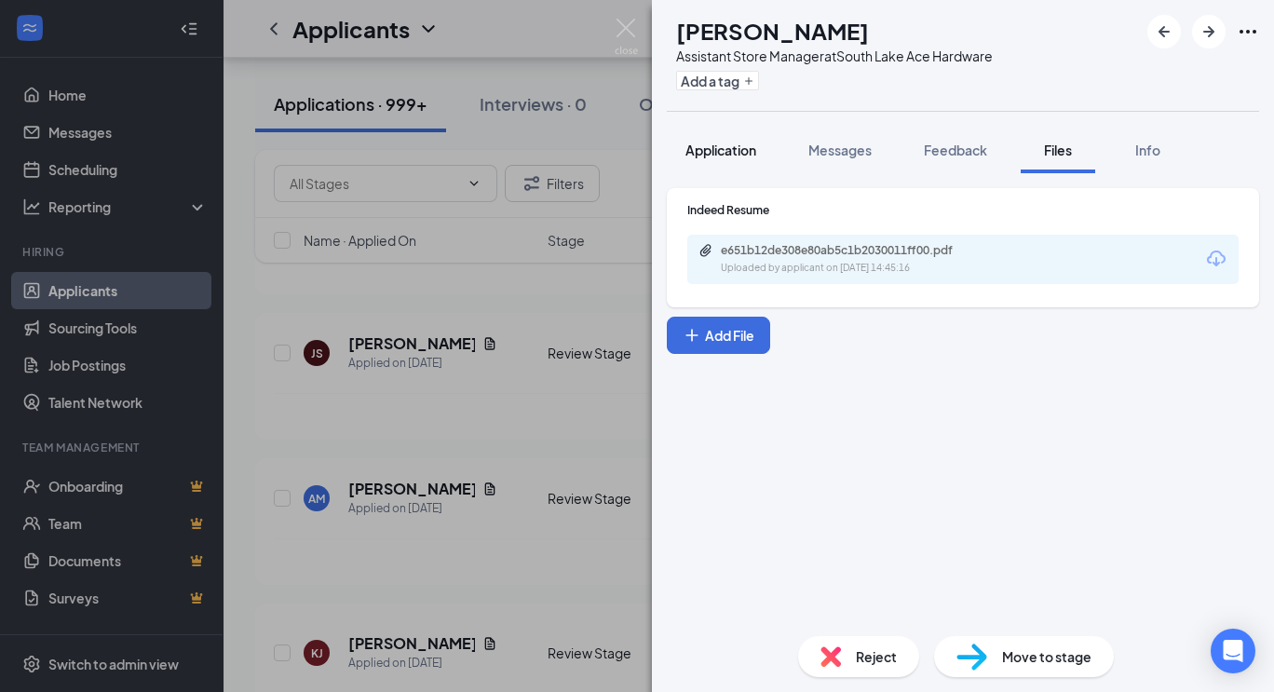
click at [712, 152] on span "Application" at bounding box center [720, 150] width 71 height 17
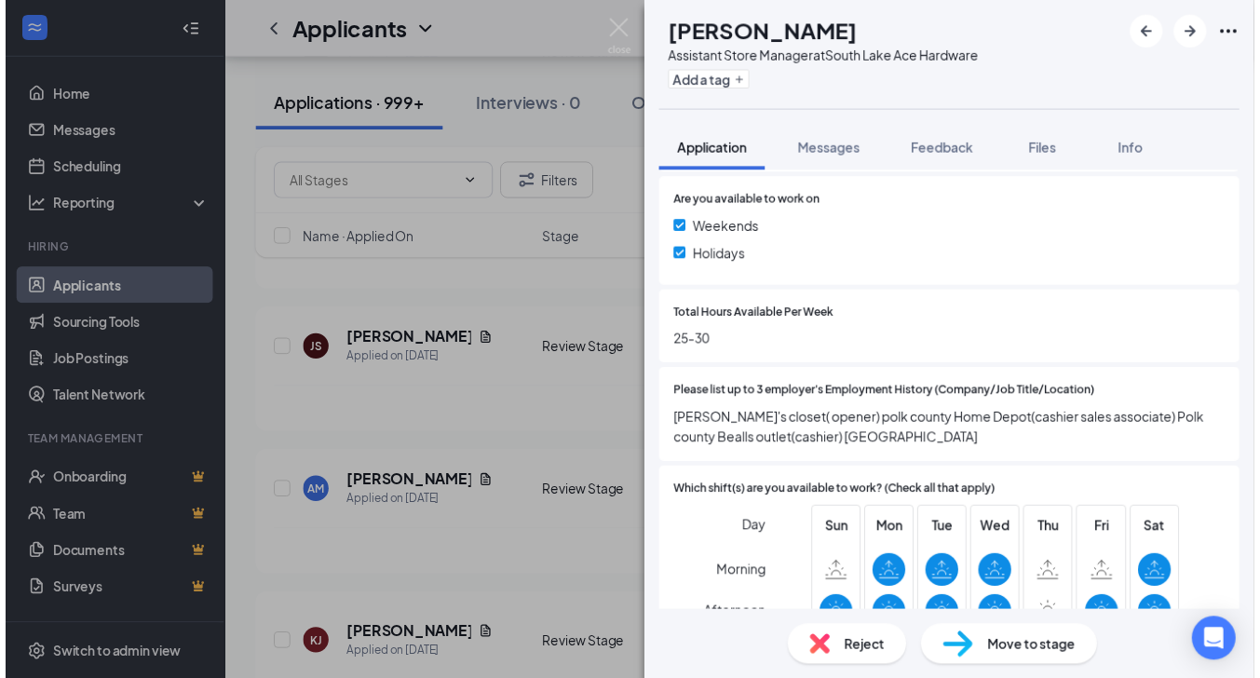
scroll to position [629, 0]
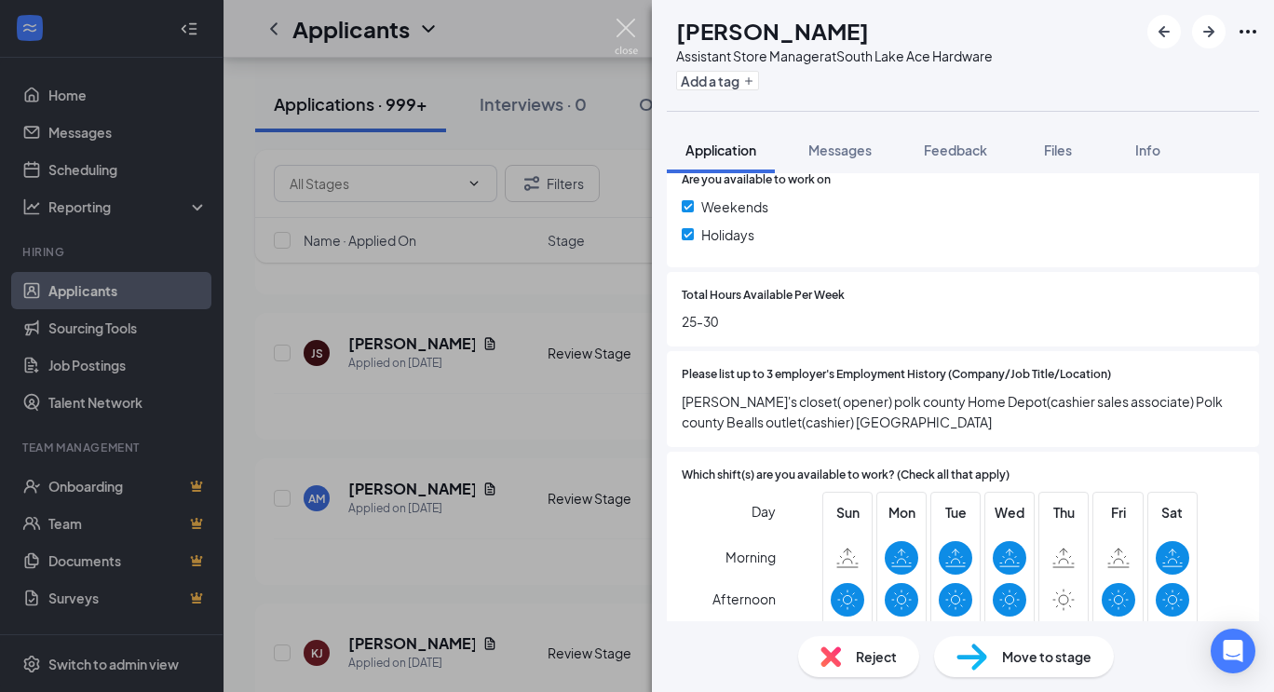
click at [619, 24] on img at bounding box center [625, 37] width 23 height 36
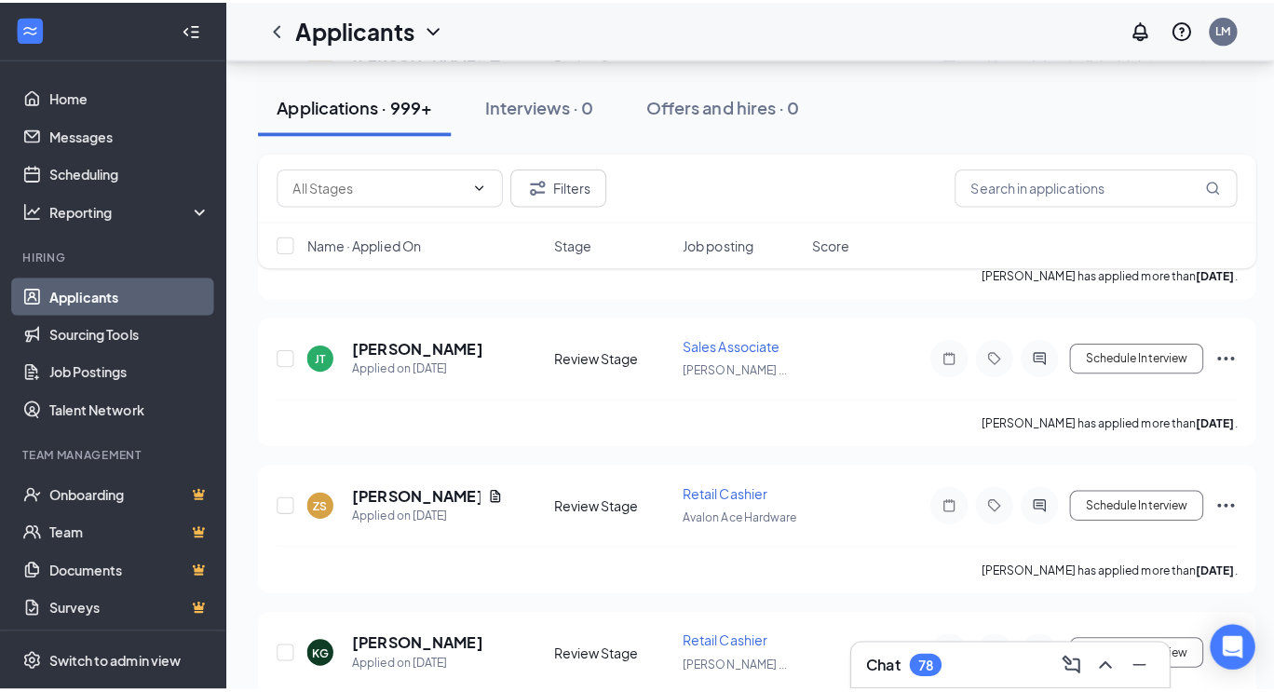
scroll to position [10232, 0]
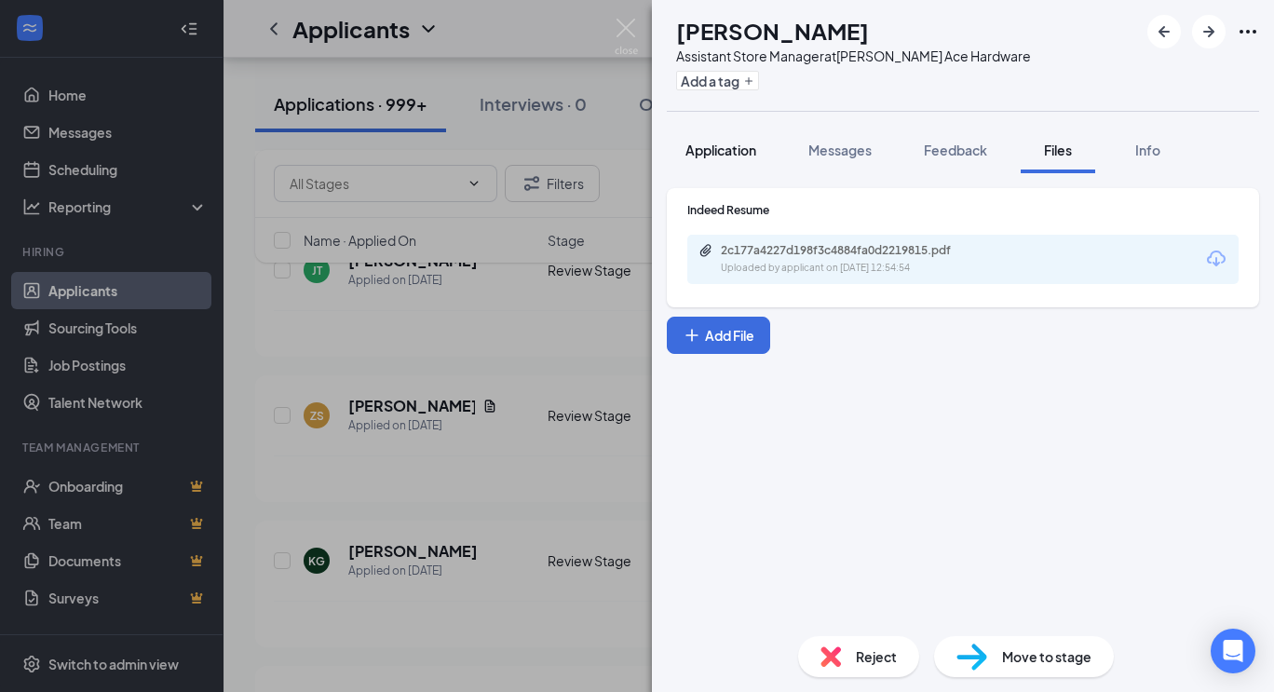
click at [723, 144] on span "Application" at bounding box center [720, 150] width 71 height 17
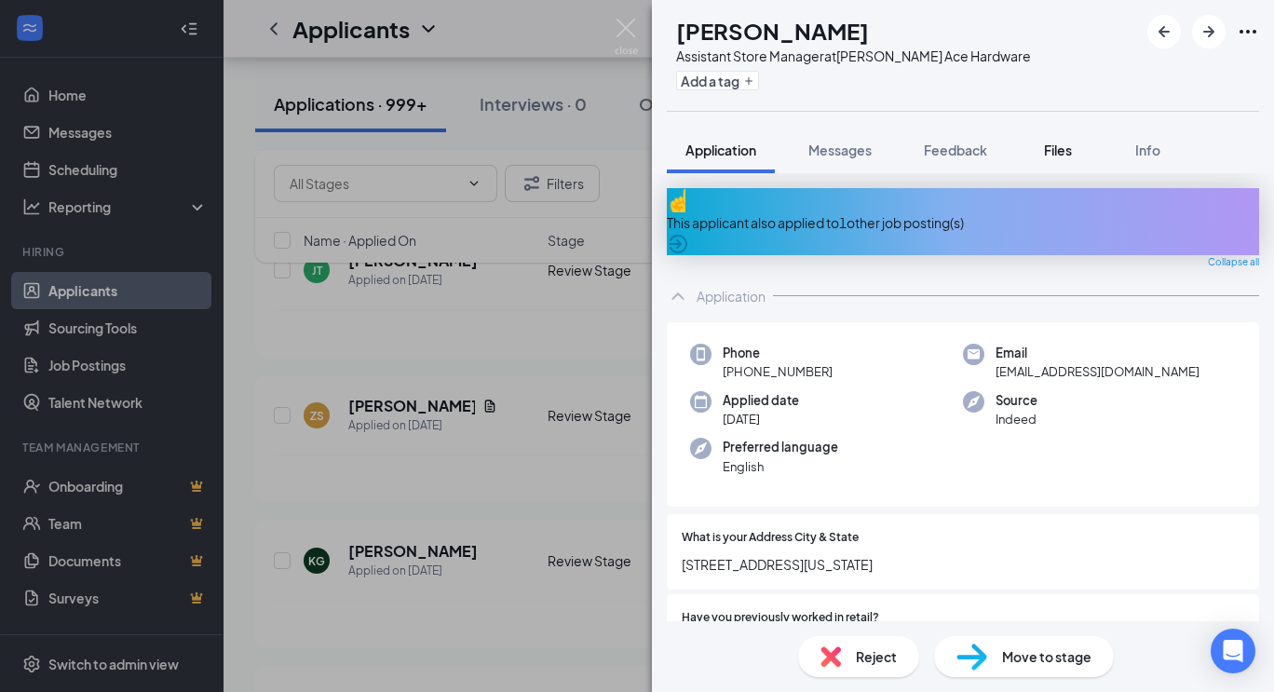
click at [1066, 149] on span "Files" at bounding box center [1058, 150] width 28 height 17
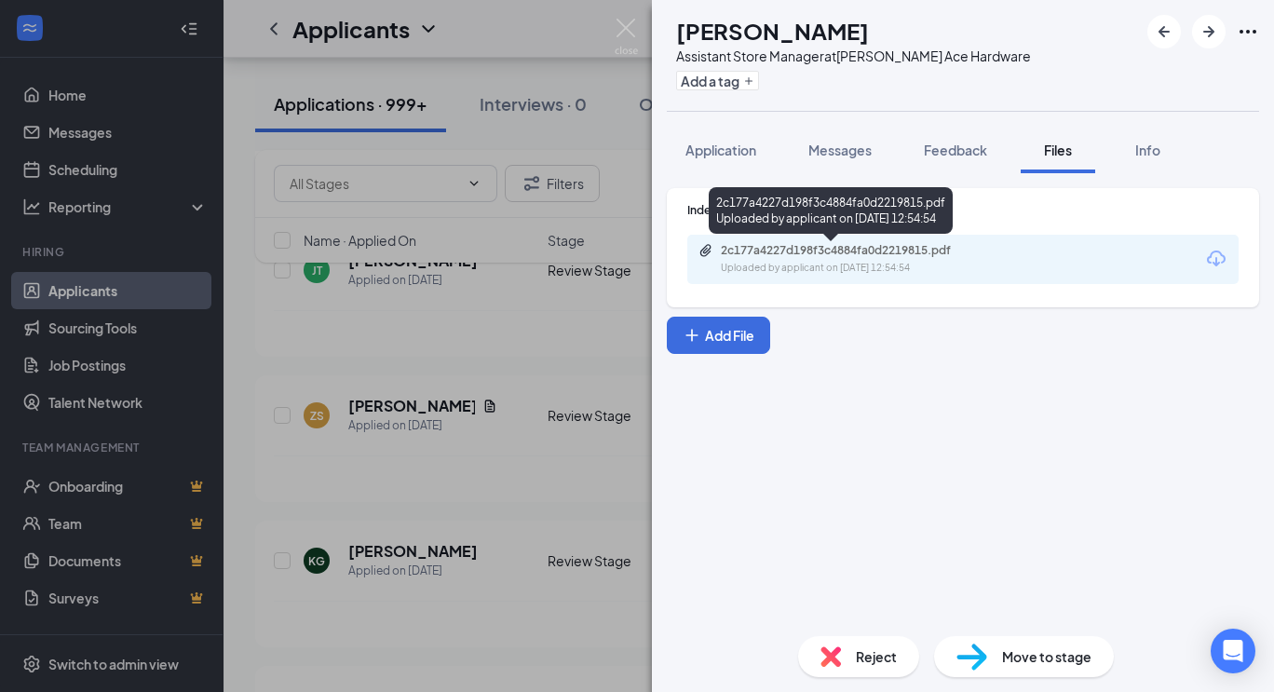
click at [848, 247] on div "2c177a4227d198f3c4884fa0d2219815.pdf" at bounding box center [851, 250] width 261 height 15
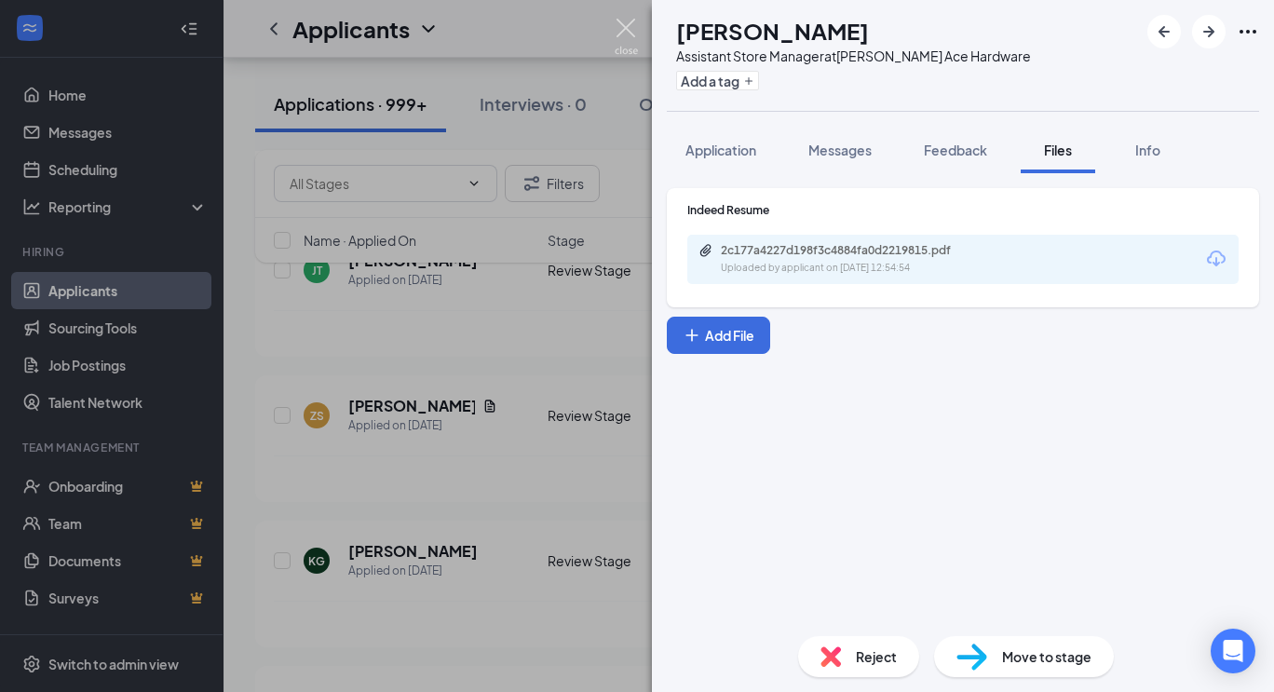
click at [629, 24] on img at bounding box center [625, 37] width 23 height 36
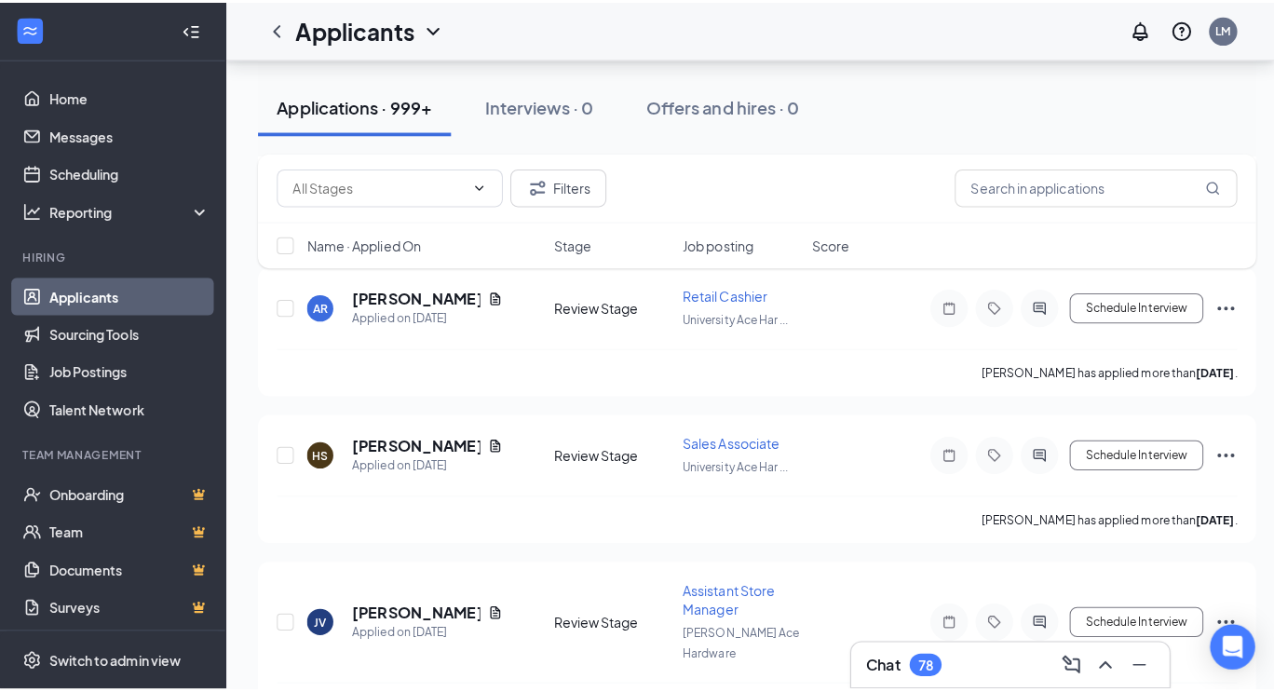
scroll to position [11089, 0]
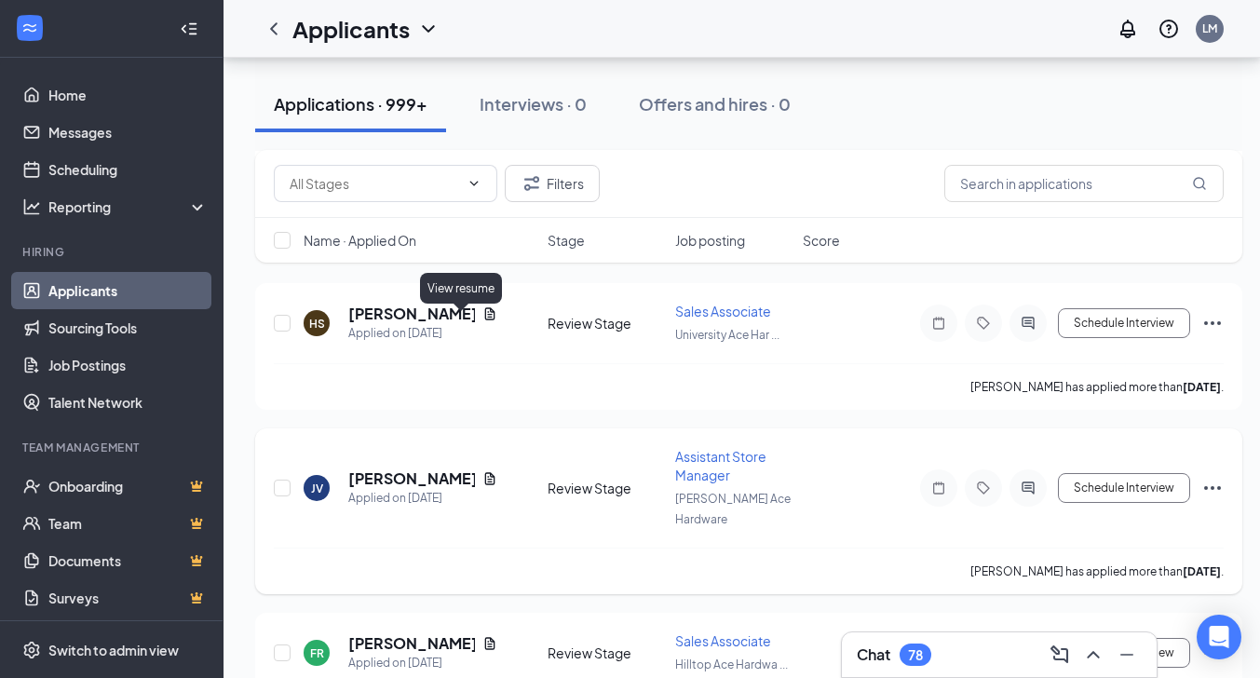
click at [482, 471] on icon "Document" at bounding box center [489, 478] width 15 height 15
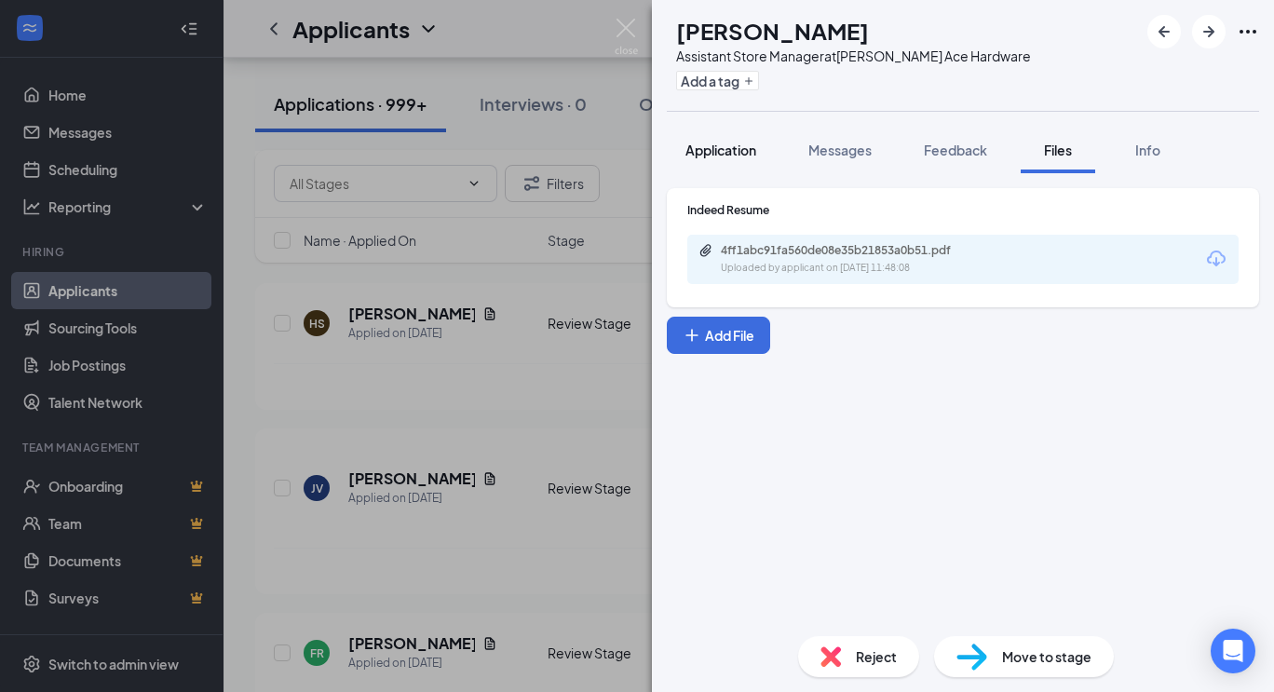
click at [736, 145] on span "Application" at bounding box center [720, 150] width 71 height 17
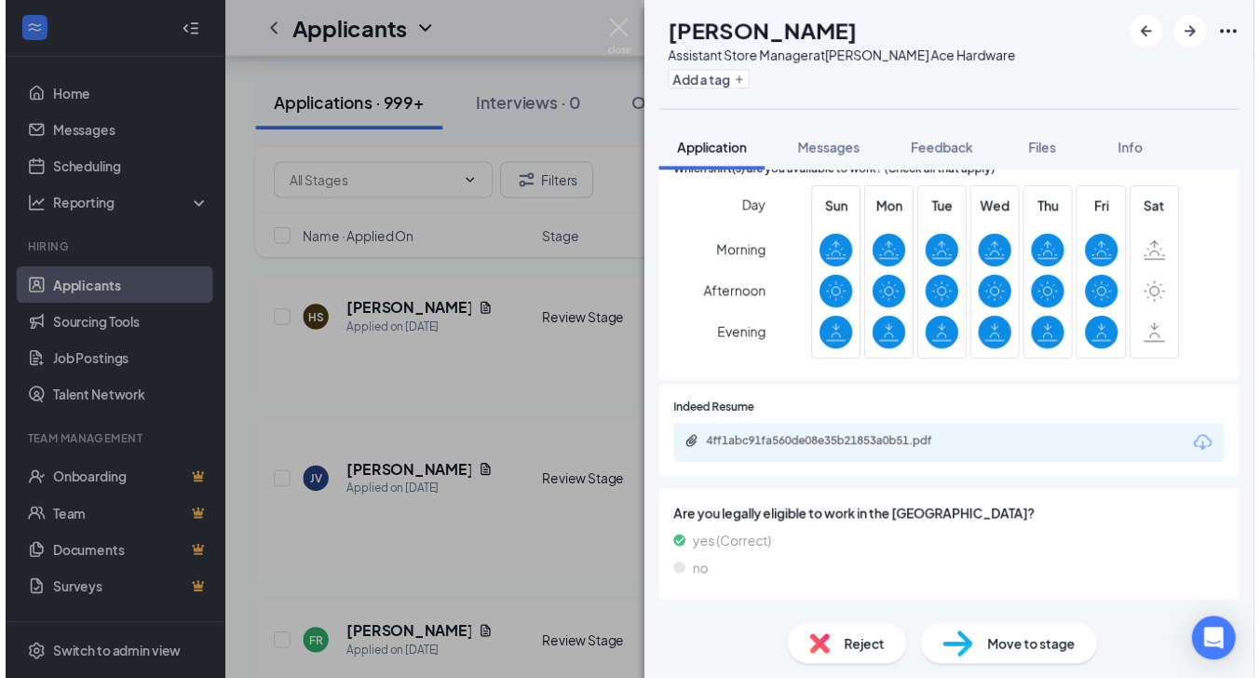
scroll to position [683, 0]
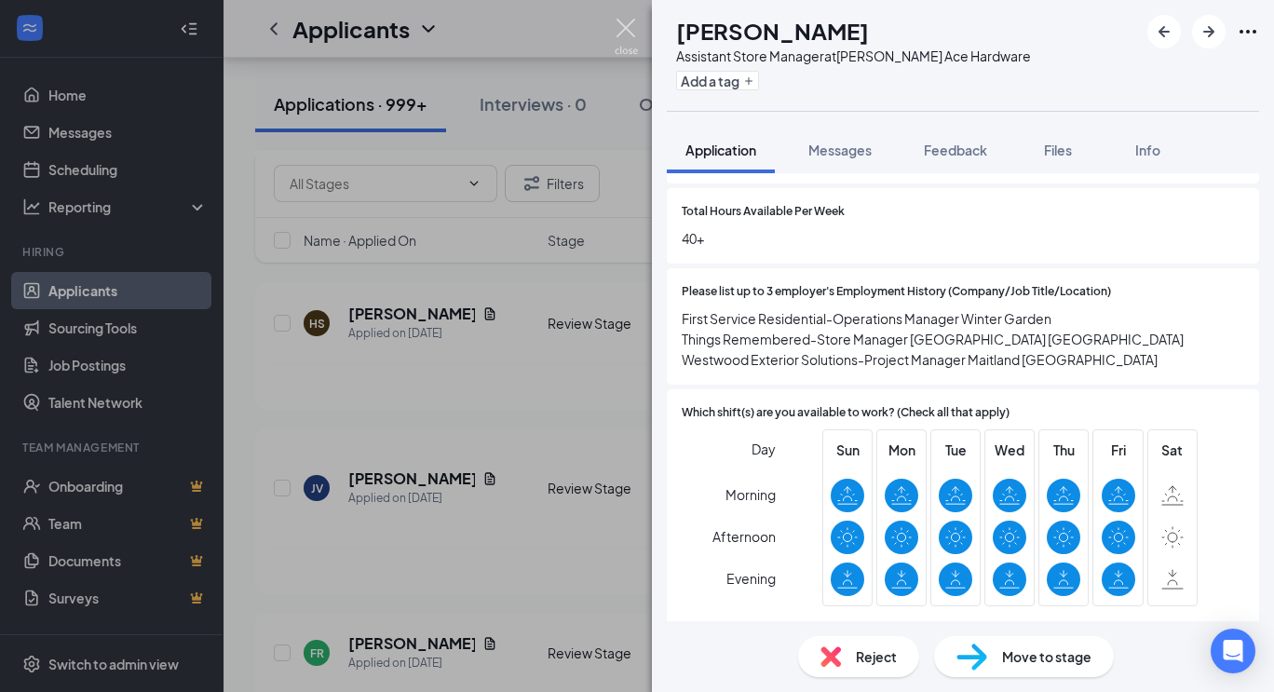
click at [615, 20] on img at bounding box center [625, 37] width 23 height 36
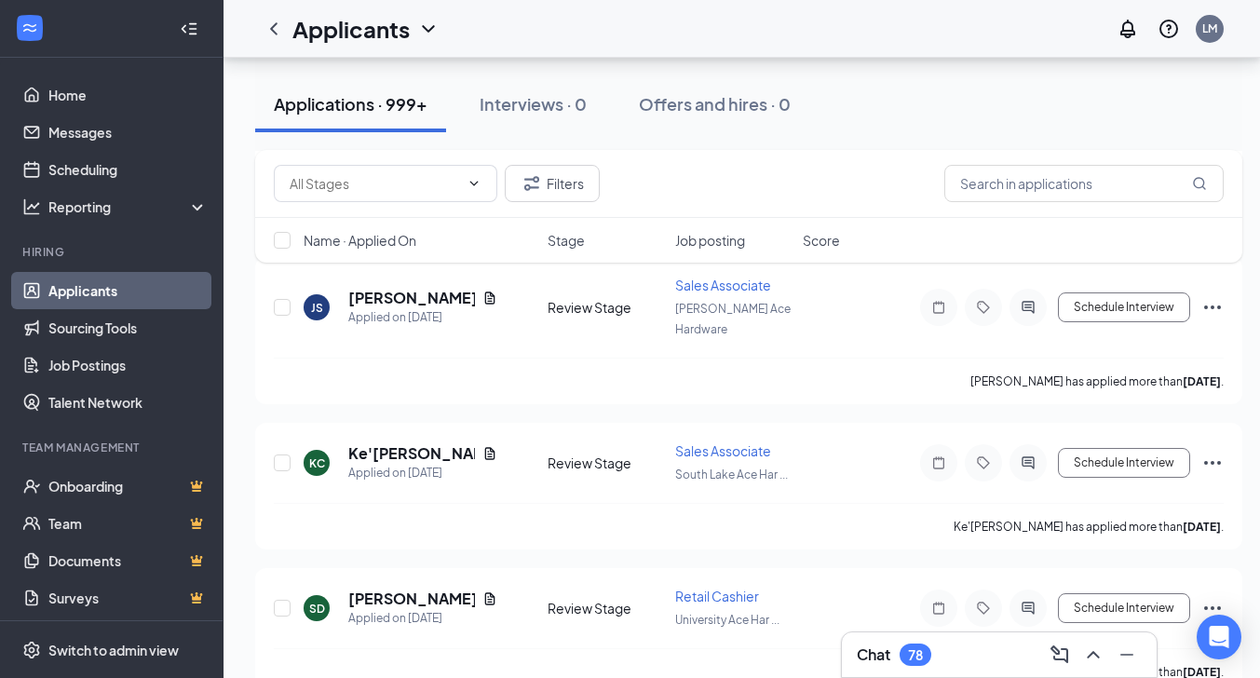
scroll to position [11906, 0]
